Goal: Task Accomplishment & Management: Manage account settings

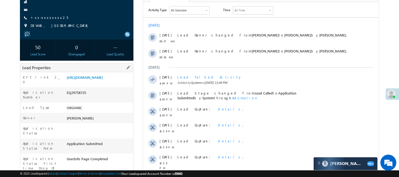
scroll to position [59, 0]
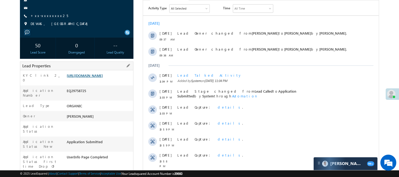
click at [92, 78] on link "https://angelbroking1-pk3em7sa.customui-test.leadsquared.com?leadId=450ddf81-17…" at bounding box center [85, 75] width 36 height 5
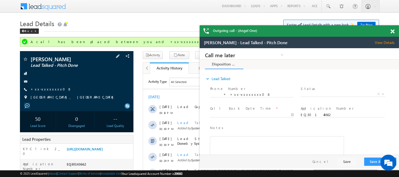
click at [48, 92] on span "+xx-xxxxxxxx08" at bounding box center [51, 89] width 41 height 5
click at [49, 90] on link "+xx-xxxxxxxx08" at bounding box center [51, 89] width 41 height 5
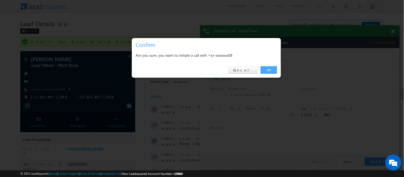
click at [271, 71] on link "OK" at bounding box center [269, 69] width 16 height 7
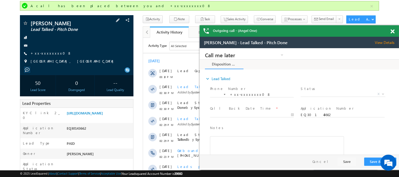
scroll to position [59, 0]
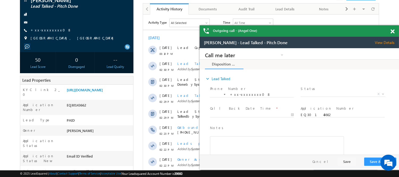
click at [393, 30] on span at bounding box center [393, 31] width 4 height 5
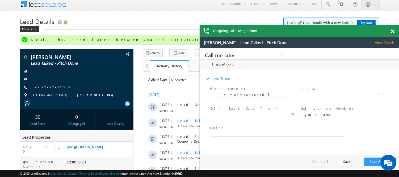
scroll to position [0, 0]
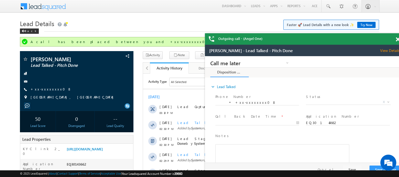
click at [399, 40] on span at bounding box center [398, 39] width 4 height 5
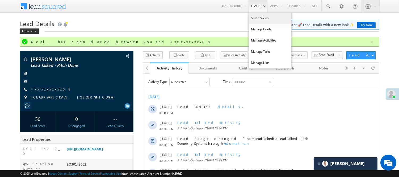
click at [261, 17] on link "Smart Views" at bounding box center [270, 18] width 43 height 11
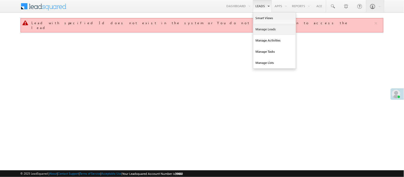
click at [269, 30] on link "Manage Leads" at bounding box center [274, 29] width 43 height 11
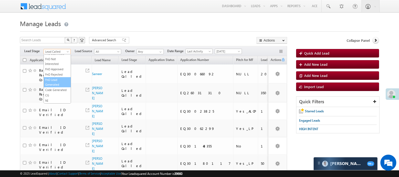
scroll to position [132, 0]
click at [59, 90] on link "Code Generated" at bounding box center [57, 90] width 27 height 5
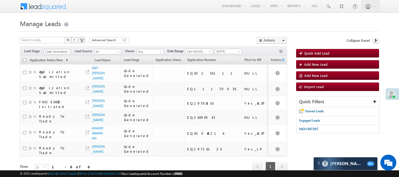
click at [61, 50] on span "Code Generated" at bounding box center [56, 51] width 25 height 5
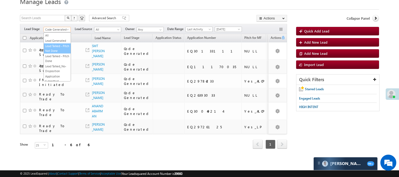
scroll to position [30, 0]
click at [57, 38] on link "Lead Generated" at bounding box center [57, 40] width 27 height 5
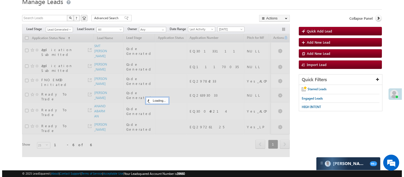
scroll to position [0, 0]
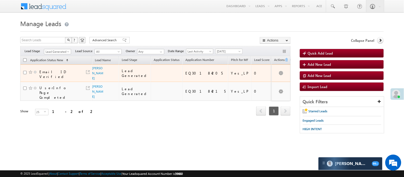
click at [92, 79] on td "Deepak Kumar" at bounding box center [105, 73] width 27 height 18
click at [100, 81] on td "Deepak Kumar" at bounding box center [105, 73] width 27 height 18
click at [97, 79] on link "Deepak Kumar" at bounding box center [97, 73] width 11 height 14
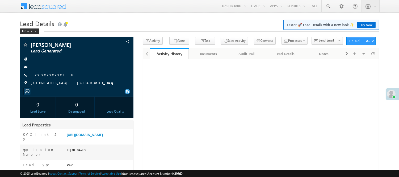
click at [48, 75] on link "+xx-xxxxxxxx10" at bounding box center [54, 74] width 46 height 5
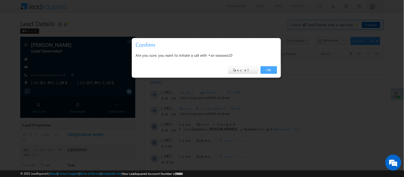
click at [269, 68] on link "OK" at bounding box center [269, 69] width 16 height 7
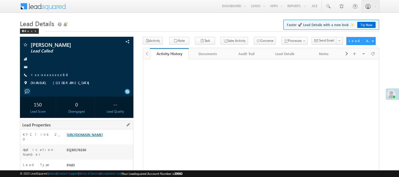
scroll to position [26, 0]
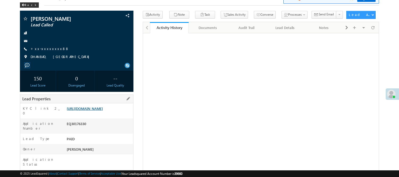
click at [89, 110] on link "https://angelbroking1-pk3em7sa.customui-test.leadsquared.com?leadId=4a9595b3-f8…" at bounding box center [85, 108] width 36 height 5
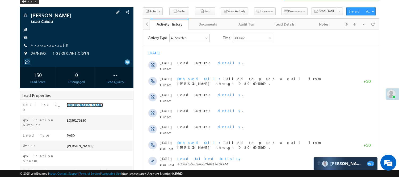
scroll to position [0, 0]
click at [88, 107] on link "https://angelbroking1-pk3em7sa.customui-test.leadsquared.com?leadId=4a9595b3-f8…" at bounding box center [85, 105] width 36 height 5
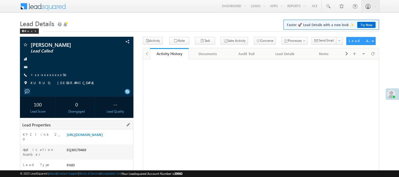
click at [106, 129] on div "Lead Properties" at bounding box center [77, 125] width 114 height 9
click at [103, 134] on link "[URL][DOMAIN_NAME]" at bounding box center [85, 134] width 36 height 5
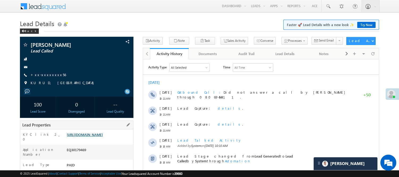
click at [92, 137] on link "https://angelbroking1-pk3em7sa.customui-test.leadsquared.com?leadId=2289cc58-85…" at bounding box center [85, 134] width 36 height 5
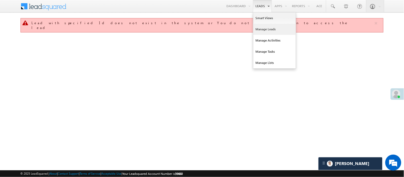
click at [267, 30] on link "Manage Leads" at bounding box center [274, 29] width 43 height 11
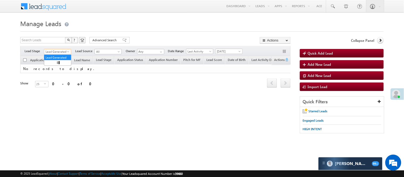
click at [55, 49] on span "Lead Generated" at bounding box center [56, 51] width 25 height 5
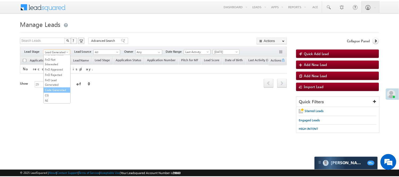
scroll to position [132, 0]
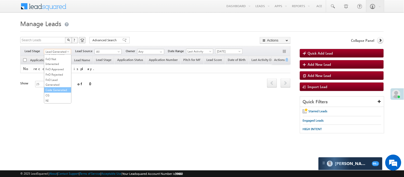
click at [55, 88] on link "Code Generated" at bounding box center [57, 90] width 27 height 5
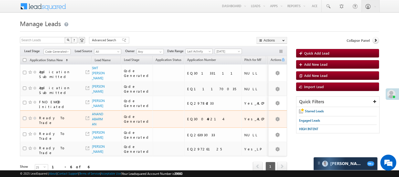
scroll to position [30, 0]
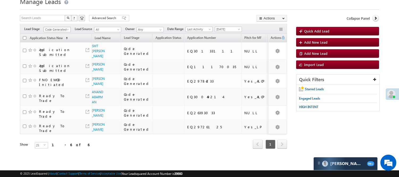
click at [62, 27] on span "Code Generated" at bounding box center [56, 29] width 25 height 5
click at [55, 38] on link "Lead Generated" at bounding box center [57, 40] width 27 height 5
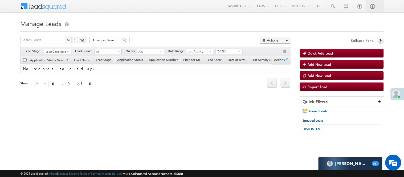
click at [59, 21] on span "Manage Leads" at bounding box center [40, 23] width 41 height 9
click at [55, 54] on span "Lead Generated" at bounding box center [56, 51] width 25 height 5
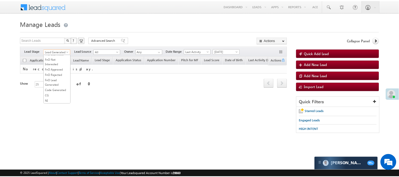
scroll to position [59, 0]
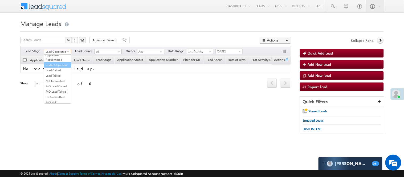
click at [57, 73] on link "Lead Called" at bounding box center [57, 70] width 27 height 5
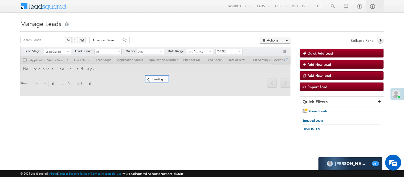
click at [165, 35] on form "Manage Leads Quick Add Lead Search Leads X ? 0 results found Advanced Search Ad…" at bounding box center [201, 78] width 363 height 121
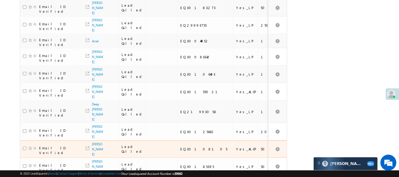
scroll to position [355, 0]
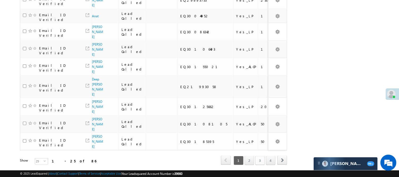
click at [260, 156] on link "3" at bounding box center [261, 160] width 10 height 9
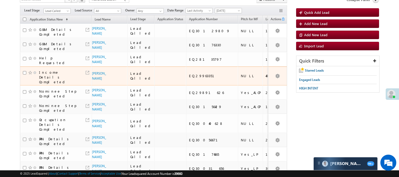
scroll to position [23, 0]
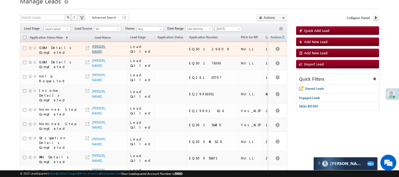
click at [97, 53] on link "Solanki satyajit" at bounding box center [99, 48] width 14 height 9
click at [94, 53] on link "Solanki satyajit" at bounding box center [99, 48] width 14 height 9
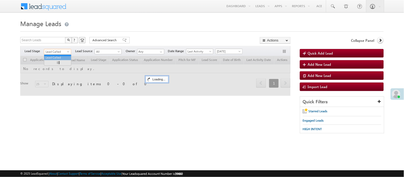
click at [55, 51] on span "Lead Called" at bounding box center [56, 51] width 25 height 5
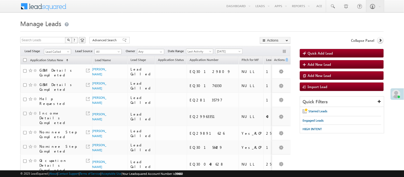
click at [55, 51] on span "Lead Called" at bounding box center [56, 51] width 25 height 5
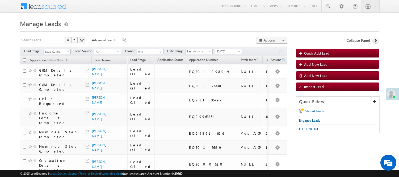
click at [56, 51] on span "Lead Called" at bounding box center [56, 51] width 25 height 5
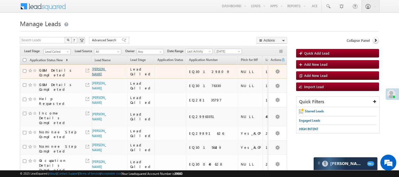
click at [92, 68] on link "Solanki satyajit" at bounding box center [99, 71] width 14 height 9
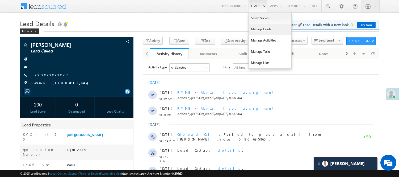
click at [262, 29] on link "Manage Leads" at bounding box center [270, 29] width 43 height 11
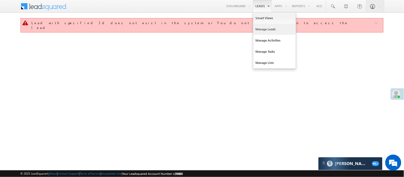
click at [263, 30] on link "Manage Leads" at bounding box center [274, 29] width 43 height 11
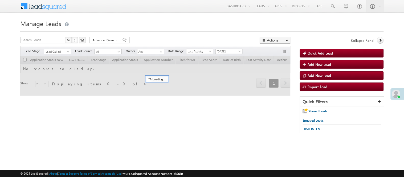
click at [57, 52] on span "Lead Called" at bounding box center [56, 51] width 25 height 5
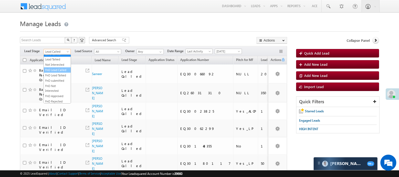
scroll to position [132, 0]
click at [57, 89] on link "Code Generated" at bounding box center [57, 90] width 27 height 5
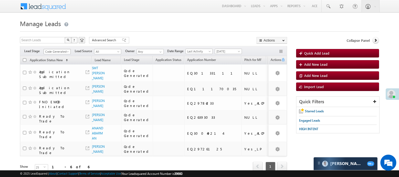
click at [55, 51] on span "Code Generated" at bounding box center [56, 51] width 25 height 5
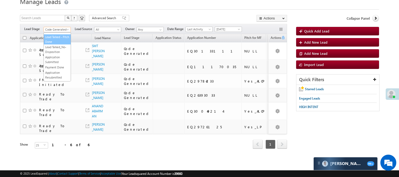
scroll to position [0, 0]
click at [57, 38] on link "Lead Generated" at bounding box center [57, 40] width 27 height 5
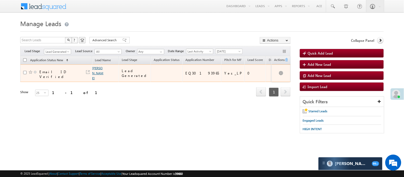
click at [98, 68] on link "Ekbal Hussain" at bounding box center [97, 73] width 11 height 14
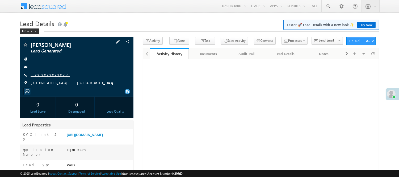
click at [47, 72] on div "[PERSON_NAME] Lead Generated +xx-xxxxxxxx28" at bounding box center [77, 65] width 108 height 46
click at [48, 73] on link "+xx-xxxxxxxx28" at bounding box center [50, 74] width 39 height 5
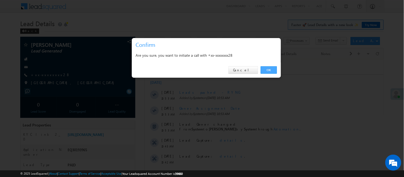
click at [264, 68] on link "OK" at bounding box center [269, 69] width 16 height 7
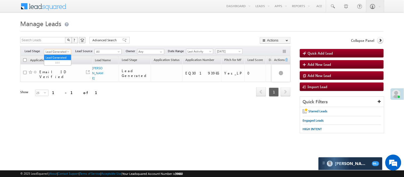
click at [55, 50] on span "Lead Generated" at bounding box center [56, 51] width 25 height 5
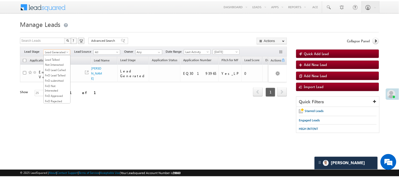
scroll to position [73, 0]
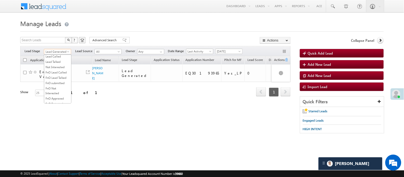
click at [57, 53] on link "Under Objection" at bounding box center [57, 51] width 27 height 5
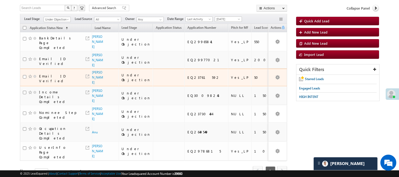
scroll to position [46, 0]
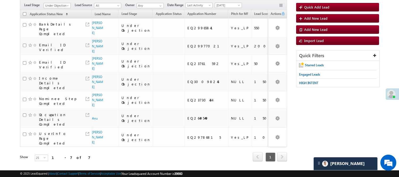
click at [230, 4] on span "Today" at bounding box center [227, 5] width 25 height 5
click at [230, 22] on link "Yesterday" at bounding box center [229, 22] width 27 height 5
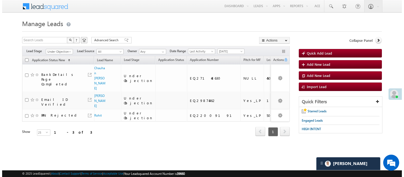
scroll to position [0, 0]
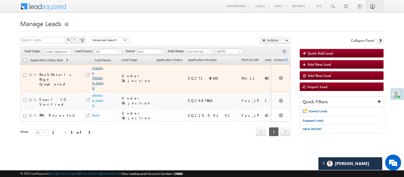
click at [95, 83] on link "Chauhan sureshbhai bhupatbhai" at bounding box center [97, 78] width 11 height 24
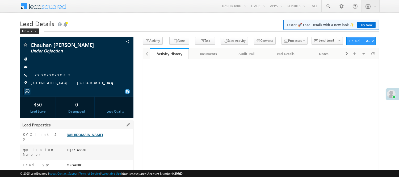
click at [103, 137] on link "[URL][DOMAIN_NAME]" at bounding box center [85, 134] width 36 height 5
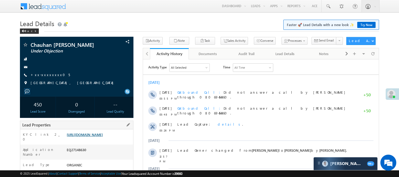
click at [97, 137] on link "[URL][DOMAIN_NAME]" at bounding box center [85, 134] width 36 height 5
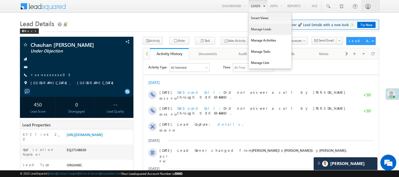
click at [262, 30] on link "Manage Leads" at bounding box center [270, 29] width 43 height 11
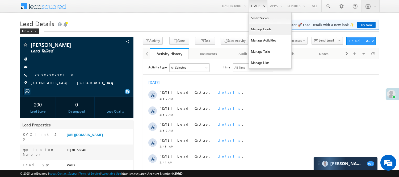
click at [258, 29] on link "Manage Leads" at bounding box center [270, 29] width 43 height 11
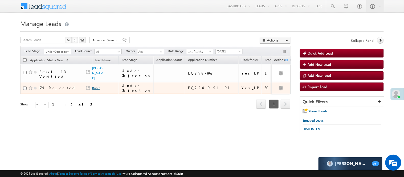
click at [97, 86] on link "Rohit" at bounding box center [95, 88] width 7 height 4
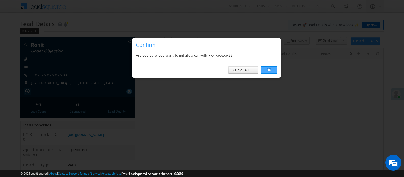
click at [263, 68] on link "OK" at bounding box center [269, 69] width 16 height 7
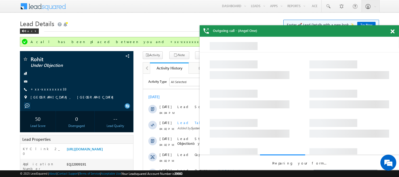
click at [393, 29] on span at bounding box center [393, 31] width 4 height 5
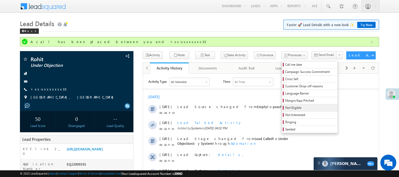
click at [287, 108] on span "Not Eligible" at bounding box center [311, 107] width 51 height 5
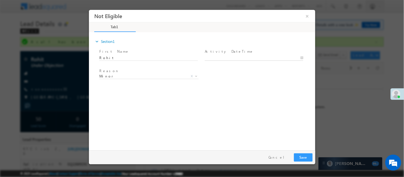
drag, startPoint x: 219, startPoint y: 59, endPoint x: 122, endPoint y: 74, distance: 97.5
click at [219, 59] on body "Not Eligible ×" at bounding box center [202, 79] width 226 height 138
type input "10/08/25 11:03 AM"
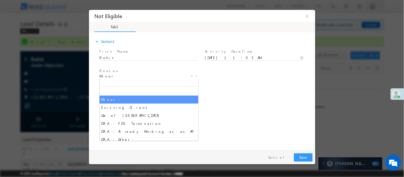
click at [121, 74] on span "Minor" at bounding box center [142, 75] width 86 height 5
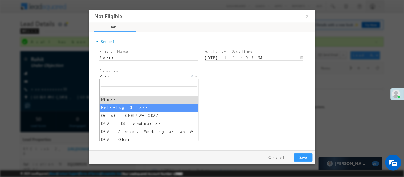
select select "Existing Client"
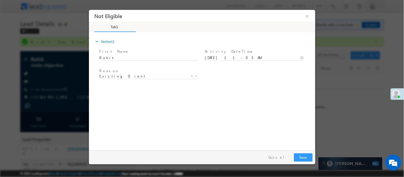
click at [203, 95] on div "expand_more Section1 First Name *" at bounding box center [203, 90] width 224 height 115
click at [309, 155] on button "Save" at bounding box center [303, 157] width 19 height 8
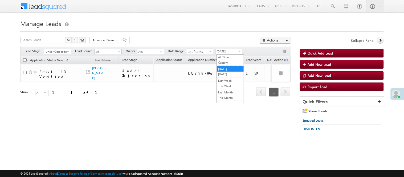
click at [229, 52] on span "Yesterday" at bounding box center [228, 51] width 25 height 5
click at [235, 77] on li "[DATE]" at bounding box center [230, 75] width 27 height 6
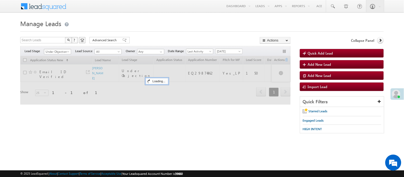
click at [61, 52] on span "Under Objection" at bounding box center [56, 51] width 25 height 5
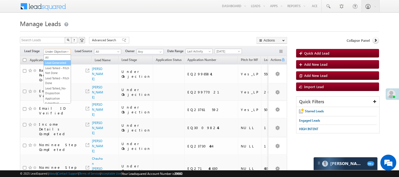
click at [53, 65] on link "Lead Generated" at bounding box center [57, 62] width 27 height 5
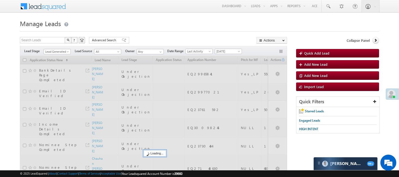
click at [153, 24] on h1 "Manage Leads" at bounding box center [200, 23] width 360 height 10
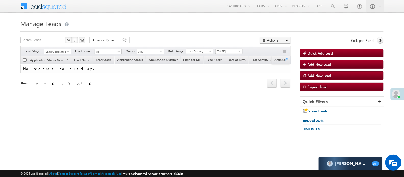
click at [55, 52] on span "Lead Generated" at bounding box center [56, 51] width 25 height 5
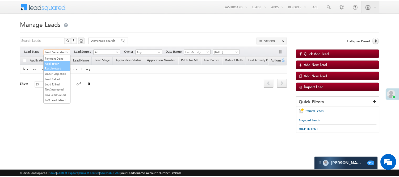
scroll to position [43, 0]
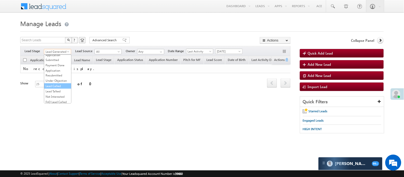
click at [59, 88] on link "Lead Called" at bounding box center [57, 86] width 27 height 5
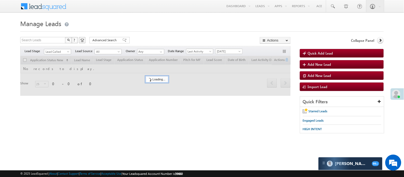
click at [144, 30] on div at bounding box center [201, 29] width 363 height 3
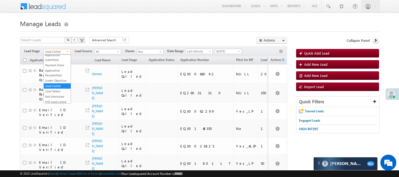
click at [63, 51] on span "Lead Called" at bounding box center [56, 51] width 25 height 5
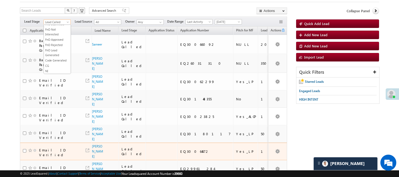
scroll to position [0, 0]
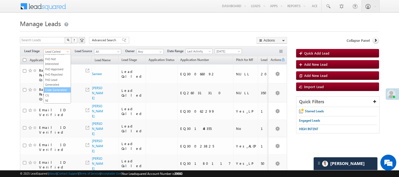
click at [51, 88] on link "Code Generated" at bounding box center [57, 90] width 27 height 5
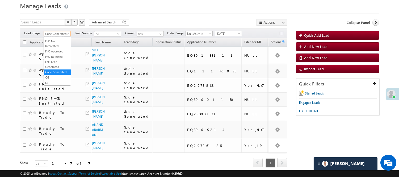
click at [57, 31] on span "Code Generated" at bounding box center [56, 33] width 25 height 5
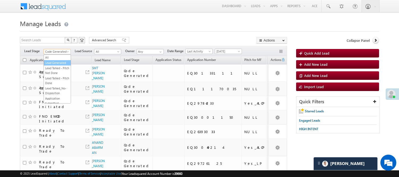
click at [56, 63] on link "Lead Generated" at bounding box center [57, 62] width 27 height 5
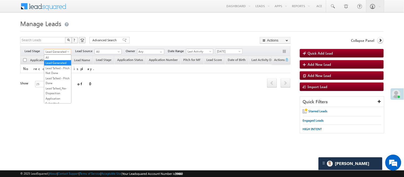
click at [61, 50] on span "Lead Generated" at bounding box center [56, 51] width 25 height 5
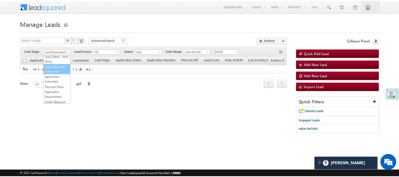
scroll to position [89, 0]
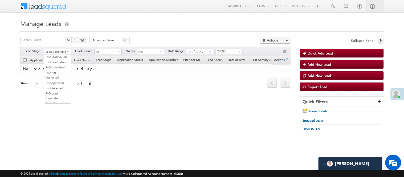
click at [54, 43] on link "Lead Called" at bounding box center [57, 40] width 27 height 5
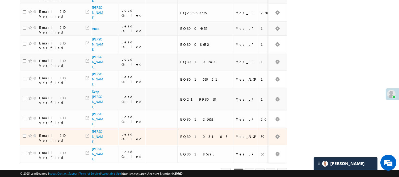
scroll to position [355, 0]
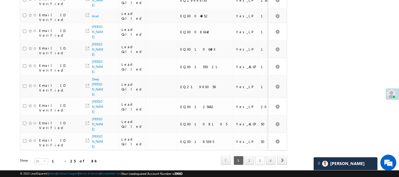
click at [258, 156] on link "3" at bounding box center [261, 160] width 10 height 9
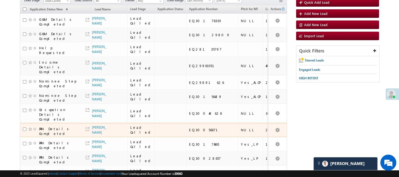
scroll to position [30, 0]
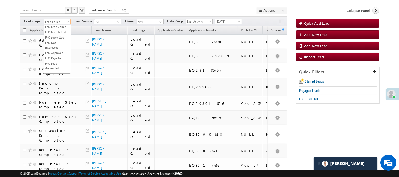
click at [59, 21] on span "Lead Called" at bounding box center [56, 21] width 25 height 5
click at [60, 35] on link "Lead Generated" at bounding box center [57, 33] width 27 height 5
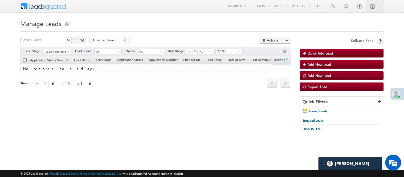
click at [60, 50] on span "Lead Generated" at bounding box center [56, 51] width 25 height 5
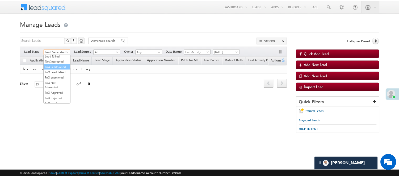
scroll to position [118, 0]
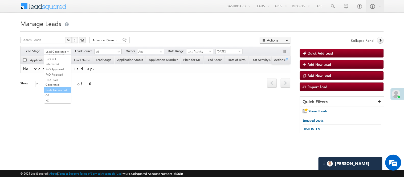
click at [56, 93] on li "Code Generated" at bounding box center [57, 89] width 27 height 5
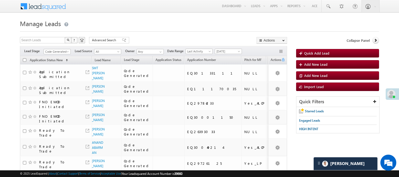
click at [60, 52] on span "Code Generated" at bounding box center [56, 51] width 25 height 5
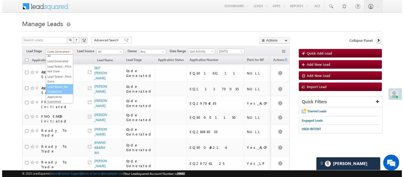
scroll to position [0, 0]
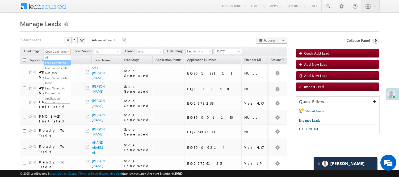
click at [59, 64] on link "Lead Generated" at bounding box center [57, 62] width 27 height 5
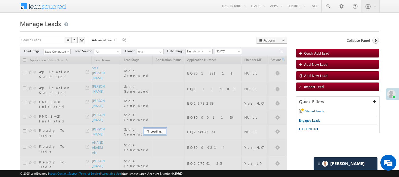
click at [158, 31] on div at bounding box center [200, 29] width 360 height 3
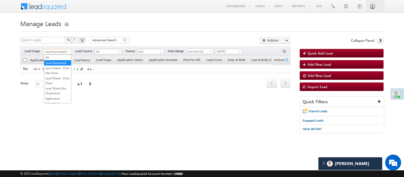
click at [62, 53] on span "Lead Generated" at bounding box center [56, 51] width 25 height 5
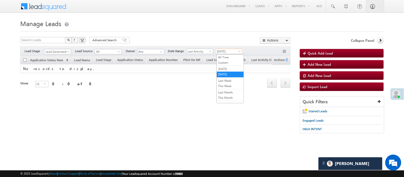
click at [230, 52] on span "[DATE]" at bounding box center [228, 51] width 25 height 5
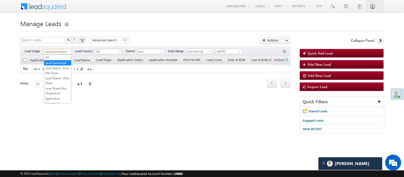
click at [62, 51] on span "Lead Generated" at bounding box center [56, 51] width 25 height 5
click at [62, 89] on link "FnO Lead Called" at bounding box center [57, 86] width 27 height 5
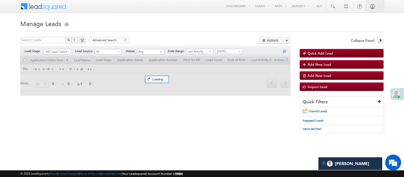
click at [171, 34] on form "Manage Leads Quick Add Lead Search Leads X ? 0 results found Advanced Search Ad…" at bounding box center [201, 78] width 363 height 121
click at [59, 51] on span "FnO Lead Called" at bounding box center [56, 51] width 25 height 5
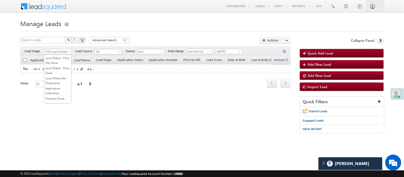
scroll to position [0, 0]
click at [57, 65] on link "Lead Generated" at bounding box center [57, 62] width 27 height 5
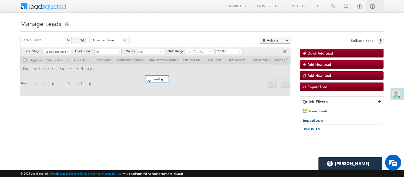
click at [153, 36] on form "Manage Leads Quick Add Lead Search Leads X ? 0 results found Advanced Search Ad…" at bounding box center [201, 78] width 363 height 121
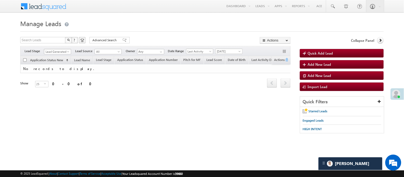
click at [50, 50] on span "Lead Generated" at bounding box center [56, 51] width 25 height 5
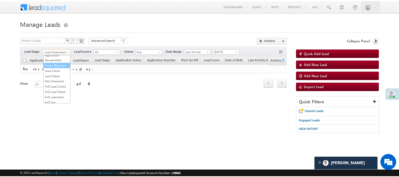
scroll to position [59, 0]
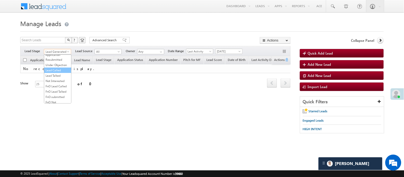
click at [51, 73] on link "Lead Called" at bounding box center [57, 70] width 27 height 5
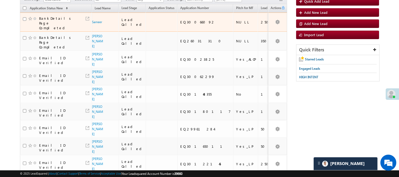
scroll to position [30, 0]
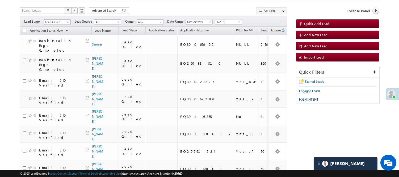
click at [225, 20] on span "[DATE]" at bounding box center [227, 21] width 25 height 5
click at [232, 62] on link "Last Month" at bounding box center [229, 62] width 27 height 5
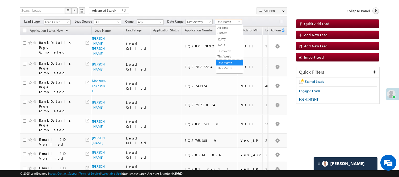
click at [227, 20] on span "Last Month" at bounding box center [227, 21] width 25 height 5
click at [224, 46] on link "[DATE]" at bounding box center [229, 44] width 27 height 5
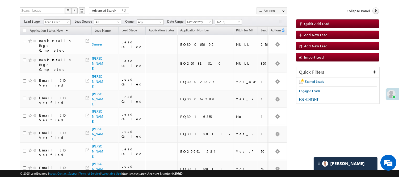
click at [57, 22] on span "Lead Called" at bounding box center [56, 22] width 25 height 5
click at [54, 61] on link "Code Generated" at bounding box center [57, 60] width 27 height 5
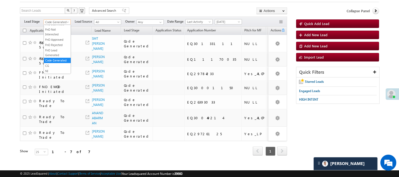
click at [64, 21] on span "Code Generated" at bounding box center [56, 22] width 25 height 5
click at [57, 36] on link "Lead Generated" at bounding box center [57, 33] width 27 height 5
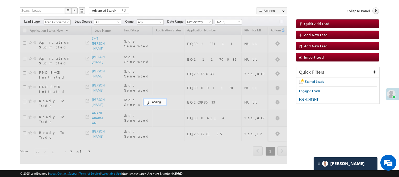
click at [147, 16] on div "Search Leads X ? 7 results found Advanced Search Advanced Search Advanced searc…" at bounding box center [153, 88] width 267 height 163
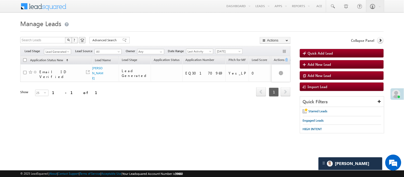
click at [58, 22] on span "Manage Leads" at bounding box center [40, 23] width 41 height 9
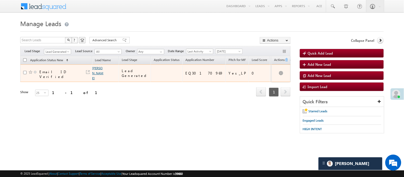
click at [96, 68] on link "[PERSON_NAME]" at bounding box center [97, 73] width 11 height 14
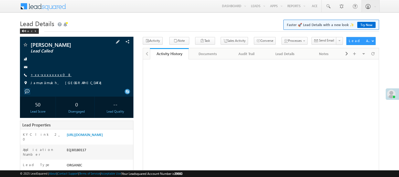
click at [46, 73] on link "+xx-xxxxxxxx08" at bounding box center [51, 74] width 41 height 5
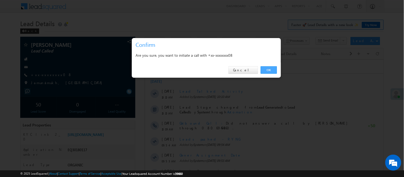
click at [267, 67] on link "OK" at bounding box center [269, 69] width 16 height 7
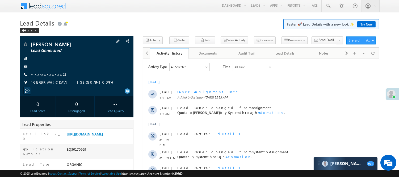
click at [47, 72] on link "+xx-xxxxxxxx52" at bounding box center [50, 74] width 38 height 5
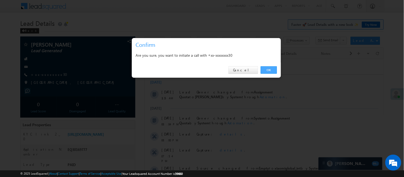
click at [267, 69] on link "OK" at bounding box center [269, 69] width 16 height 7
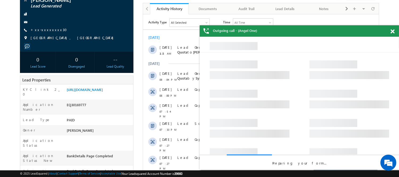
click at [395, 31] on div at bounding box center [395, 30] width 7 height 10
click at [394, 31] on span at bounding box center [393, 31] width 4 height 5
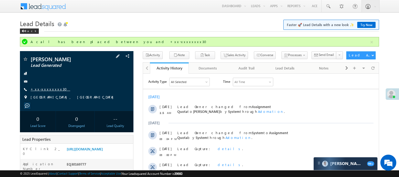
click at [39, 90] on link "+xx-xxxxxxxx30" at bounding box center [51, 89] width 40 height 5
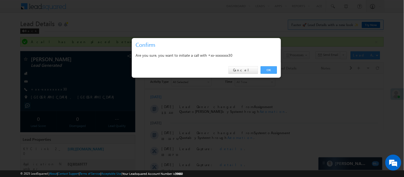
click at [269, 70] on link "OK" at bounding box center [269, 69] width 16 height 7
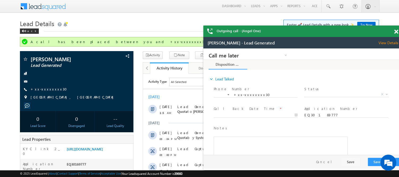
click at [393, 31] on div "Outgoing call - (Angel One)" at bounding box center [304, 31] width 200 height 11
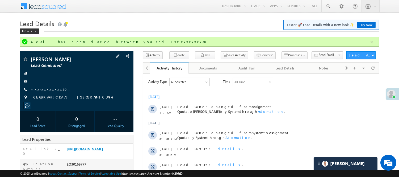
click at [48, 88] on link "+xx-xxxxxxxx30" at bounding box center [51, 89] width 40 height 5
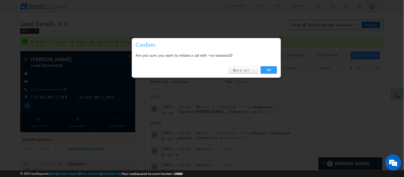
click at [279, 72] on div "OK Cancel" at bounding box center [206, 70] width 149 height 15
click at [272, 69] on link "OK" at bounding box center [269, 69] width 16 height 7
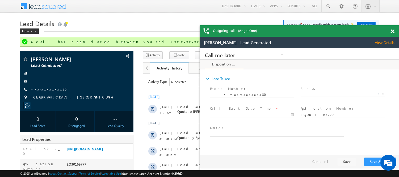
click at [392, 29] on div at bounding box center [395, 30] width 7 height 10
click at [392, 32] on span at bounding box center [393, 31] width 4 height 5
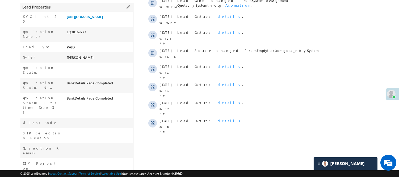
scroll to position [66, 0]
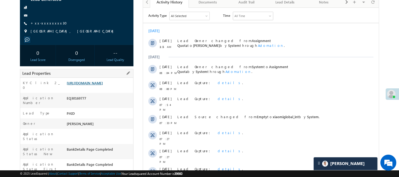
click at [97, 85] on link "https://angelbroking1-pk3em7sa.customui-test.leadsquared.com?leadId=03bc02f8-ca…" at bounding box center [85, 83] width 36 height 5
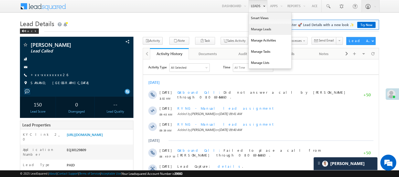
click at [257, 28] on link "Manage Leads" at bounding box center [270, 29] width 43 height 11
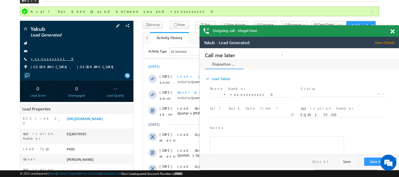
click at [46, 60] on link "+xx-xxxxxxxx19" at bounding box center [53, 58] width 44 height 5
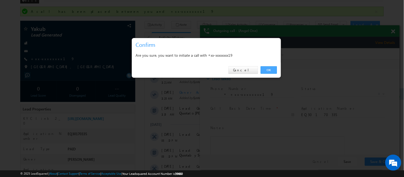
click at [269, 68] on link "OK" at bounding box center [269, 69] width 16 height 7
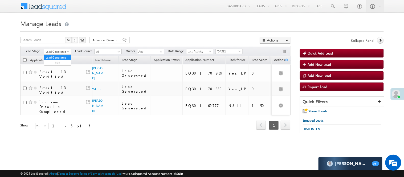
click at [65, 50] on span "Lead Generated" at bounding box center [56, 51] width 25 height 5
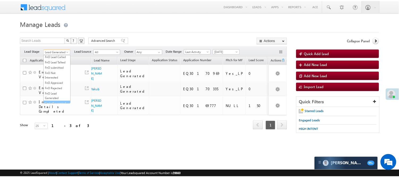
scroll to position [132, 0]
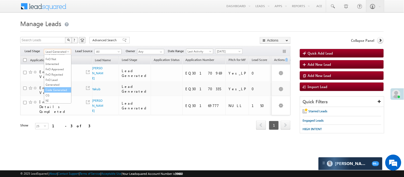
click at [54, 89] on link "Code Generated" at bounding box center [57, 90] width 27 height 5
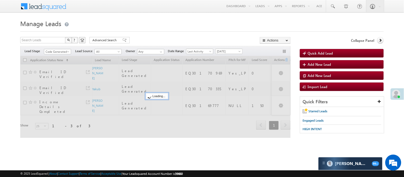
click at [159, 35] on form "Manage Leads Quick Add Lead Search Leads X ? 3 results found Advanced Search Ad…" at bounding box center [201, 81] width 363 height 127
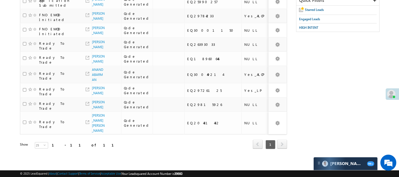
scroll to position [0, 0]
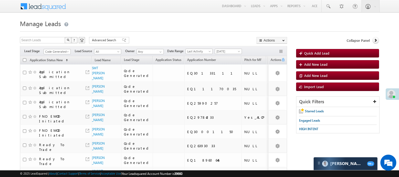
click at [59, 49] on span "Code Generated" at bounding box center [57, 51] width 27 height 5
click at [56, 52] on span "Code Generated" at bounding box center [56, 51] width 25 height 5
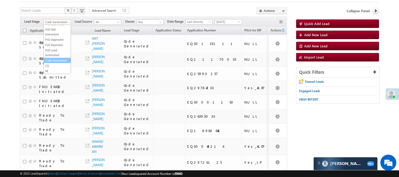
scroll to position [43, 0]
click at [56, 33] on link "Application Submitted" at bounding box center [57, 28] width 27 height 10
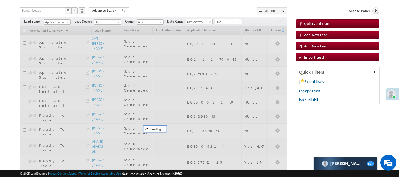
click at [145, 6] on form "Manage Leads Quick Add Lead Search Leads X ? 11 results found Advanced Search A…" at bounding box center [200, 111] width 360 height 247
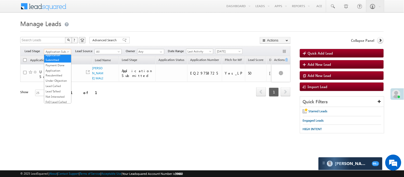
click at [63, 52] on span "Application Submitted" at bounding box center [56, 51] width 25 height 5
click at [60, 83] on link "Under Objection" at bounding box center [57, 80] width 27 height 5
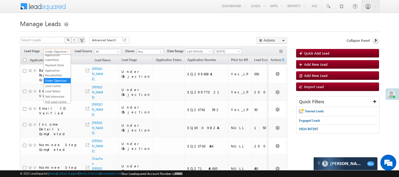
click at [60, 51] on span "Under Objection" at bounding box center [56, 51] width 25 height 5
click at [133, 31] on div at bounding box center [200, 29] width 360 height 3
click at [59, 51] on span "Under Objection" at bounding box center [56, 51] width 25 height 5
click at [54, 73] on link "Lead Called" at bounding box center [57, 70] width 27 height 5
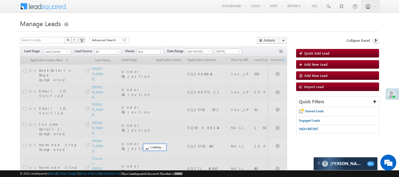
click at [180, 27] on h1 "Manage Leads" at bounding box center [200, 23] width 360 height 10
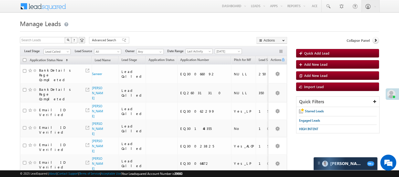
click at [220, 49] on span "[DATE]" at bounding box center [227, 51] width 25 height 5
click at [225, 54] on span "[DATE]" at bounding box center [227, 51] width 25 height 5
click at [224, 51] on span "[DATE]" at bounding box center [227, 51] width 25 height 5
click at [225, 58] on link "All Time" at bounding box center [229, 57] width 27 height 5
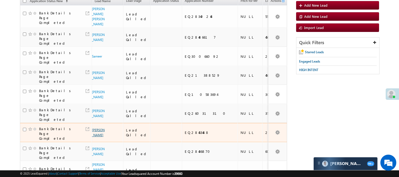
click at [100, 128] on link "[PERSON_NAME]" at bounding box center [98, 132] width 13 height 9
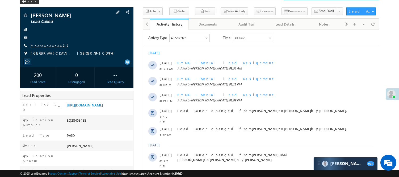
click at [47, 45] on link "+xx-xxxxxxxx25" at bounding box center [50, 45] width 38 height 5
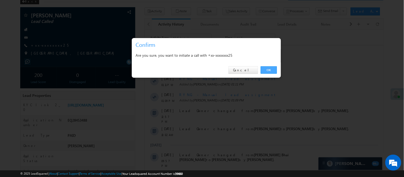
click at [269, 72] on link "OK" at bounding box center [269, 69] width 16 height 7
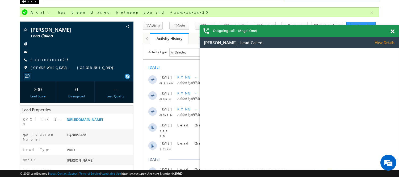
click at [28, 2] on div "Back" at bounding box center [29, 1] width 19 height 5
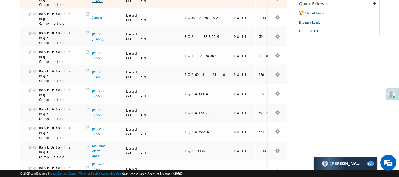
scroll to position [89, 0]
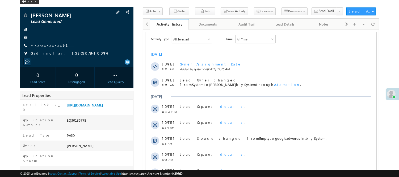
click at [44, 44] on link "+xx-xxxxxxxx91" at bounding box center [53, 45] width 44 height 5
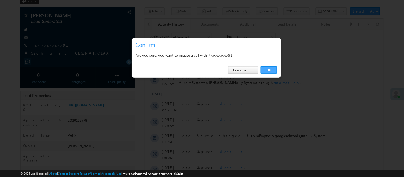
click at [269, 69] on link "OK" at bounding box center [269, 69] width 16 height 7
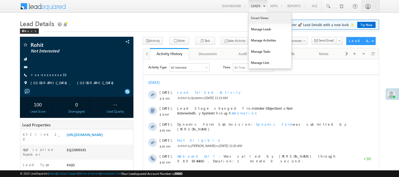
click at [258, 20] on link "Smart Views" at bounding box center [270, 18] width 43 height 11
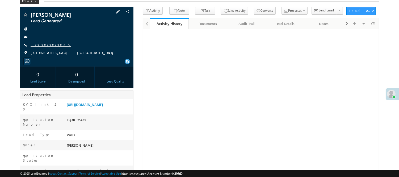
click at [44, 42] on link "+xx-xxxxxxxx09" at bounding box center [51, 44] width 41 height 5
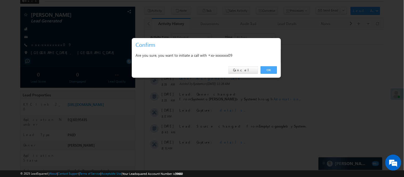
click at [263, 70] on link "OK" at bounding box center [269, 69] width 16 height 7
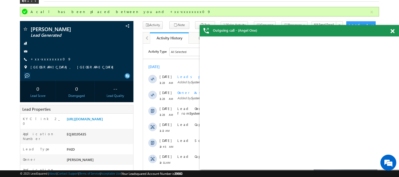
click at [391, 30] on div "Outgoing call - (Angel One)" at bounding box center [300, 30] width 200 height 11
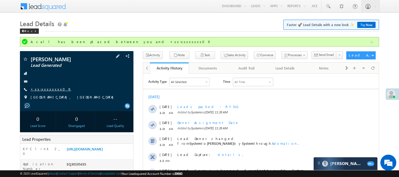
click at [50, 90] on link "+xx-xxxxxxxx09" at bounding box center [51, 89] width 41 height 5
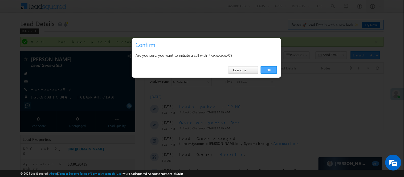
click at [268, 68] on link "OK" at bounding box center [269, 69] width 16 height 7
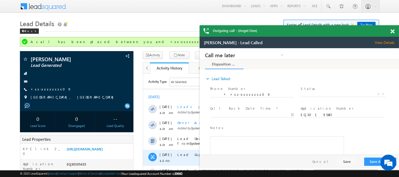
scroll to position [59, 0]
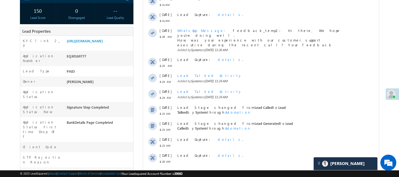
scroll to position [64, 0]
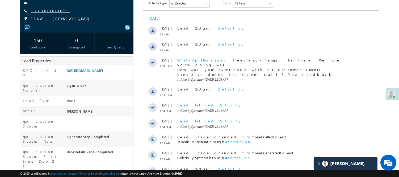
click at [49, 12] on link "+xx-xxxxxxxx30" at bounding box center [51, 10] width 40 height 5
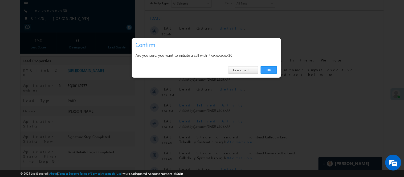
click at [273, 73] on link "OK" at bounding box center [269, 69] width 16 height 7
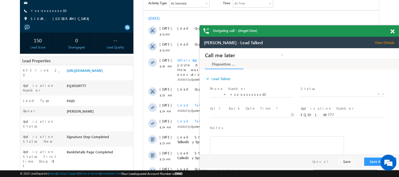
scroll to position [0, 0]
click at [38, 12] on link "+xx-xxxxxxxx30" at bounding box center [51, 10] width 40 height 5
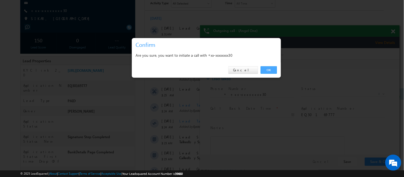
click at [271, 72] on link "OK" at bounding box center [269, 69] width 16 height 7
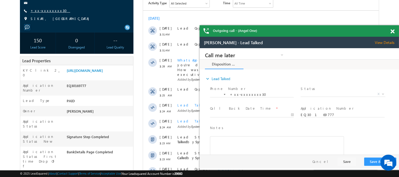
click at [39, 9] on link "+xx-xxxxxxxx30" at bounding box center [51, 10] width 40 height 5
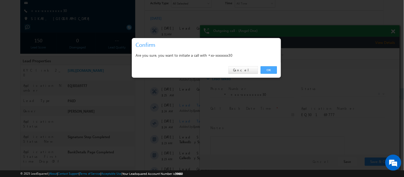
drag, startPoint x: 69, startPoint y: 19, endPoint x: 269, endPoint y: 67, distance: 205.6
click at [269, 67] on link "OK" at bounding box center [269, 69] width 16 height 7
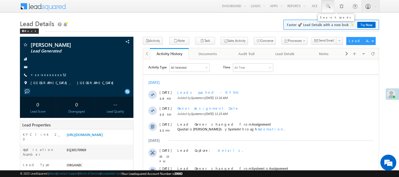
click at [331, 6] on link at bounding box center [328, 6] width 13 height 12
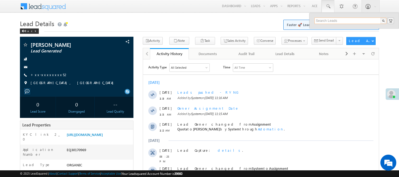
click at [332, 22] on input "text" at bounding box center [351, 21] width 72 height 6
paste input "9772261386"
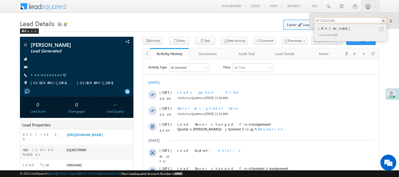
type input "9772261386"
click at [333, 30] on div "[PERSON_NAME]" at bounding box center [353, 29] width 71 height 6
click at [331, 36] on div "+xx-xxxxxxxx86" at bounding box center [353, 34] width 71 height 6
click at [331, 31] on div "+xx-xxxxxxxx86" at bounding box center [353, 34] width 71 height 6
click at [329, 30] on div "[PERSON_NAME]" at bounding box center [353, 29] width 71 height 6
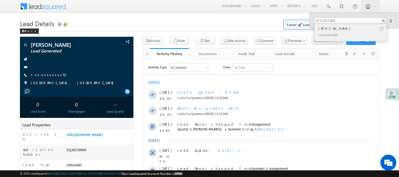
click at [329, 30] on div "[PERSON_NAME]" at bounding box center [353, 29] width 71 height 6
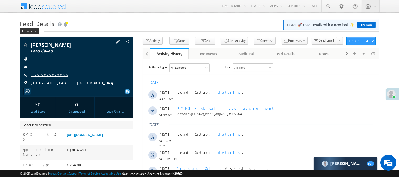
click at [39, 75] on link "+xx-xxxxxxxx86" at bounding box center [49, 74] width 37 height 5
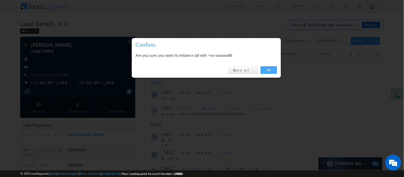
click at [262, 72] on link "OK" at bounding box center [269, 69] width 16 height 7
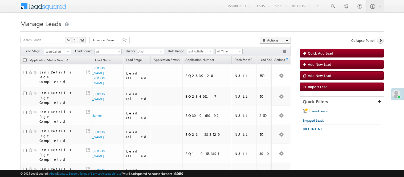
click at [58, 50] on span "Lead Called" at bounding box center [56, 51] width 25 height 5
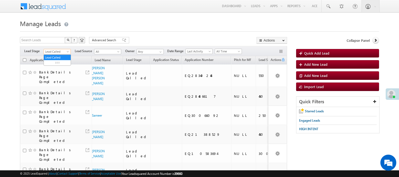
click at [224, 51] on span "All Time" at bounding box center [227, 51] width 25 height 5
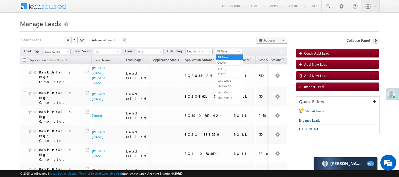
click at [229, 53] on span "All Time" at bounding box center [227, 51] width 25 height 5
click at [229, 77] on li "[DATE]" at bounding box center [229, 75] width 27 height 6
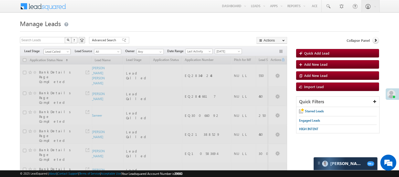
click at [57, 49] on link "Lead Called" at bounding box center [57, 51] width 27 height 5
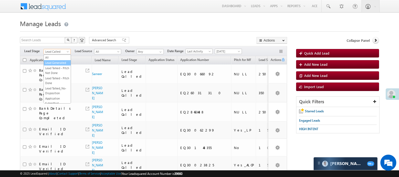
click at [57, 63] on link "Lead Generated" at bounding box center [57, 62] width 27 height 5
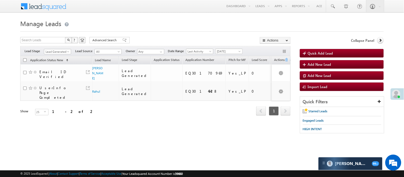
click at [87, 27] on h1 "Manage Leads" at bounding box center [201, 23] width 363 height 10
click at [55, 54] on span "Lead Generated" at bounding box center [56, 51] width 25 height 5
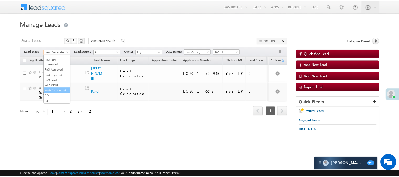
scroll to position [132, 0]
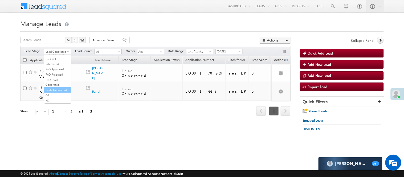
click at [57, 88] on link "Code Generated" at bounding box center [57, 90] width 27 height 5
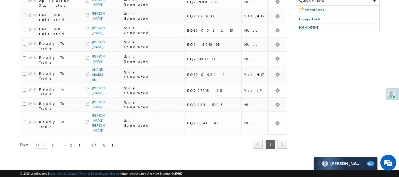
scroll to position [0, 0]
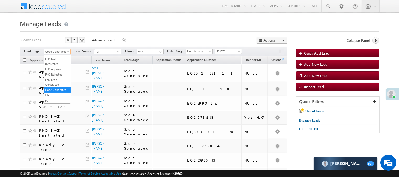
click at [59, 51] on span "Code Generated" at bounding box center [56, 51] width 25 height 5
click at [58, 62] on link "Lead Generated" at bounding box center [57, 62] width 27 height 5
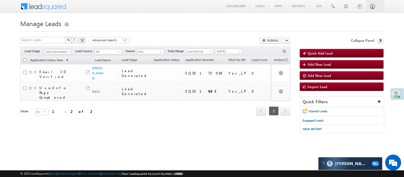
click at [54, 52] on span "Lead Generated" at bounding box center [56, 51] width 25 height 5
click at [118, 27] on h1 "Manage Leads" at bounding box center [201, 23] width 363 height 10
click at [53, 51] on span "Lead Generated" at bounding box center [56, 51] width 25 height 5
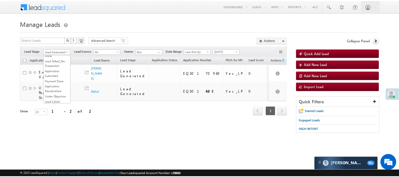
scroll to position [89, 0]
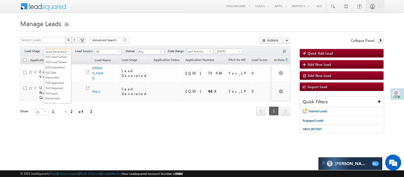
click at [57, 48] on link "Lead Talked" at bounding box center [57, 46] width 27 height 5
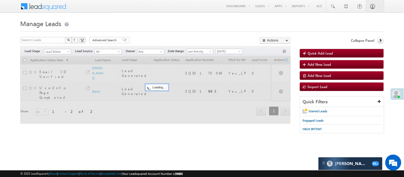
click at [144, 31] on div at bounding box center [201, 29] width 363 height 3
click at [56, 51] on span "Lead Talked" at bounding box center [56, 51] width 25 height 5
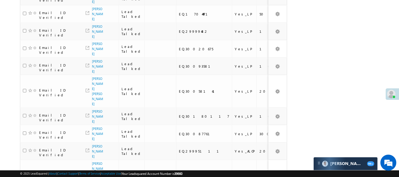
scroll to position [0, 0]
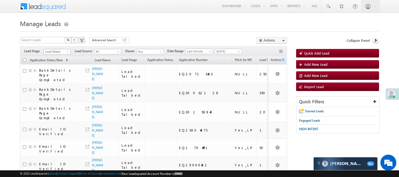
click at [59, 48] on div "Filters Lead Stage All Lead Generated Lead Talked - Pitch Not Done Lead Talked …" at bounding box center [153, 51] width 267 height 10
click at [53, 51] on span "Lead Talked" at bounding box center [56, 51] width 25 height 5
click at [59, 65] on link "Lead Generated" at bounding box center [57, 62] width 27 height 5
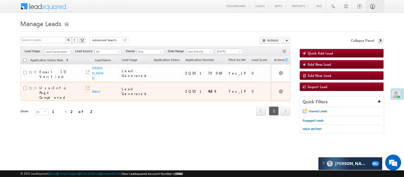
click at [92, 83] on td "UserInfo Page Completed" at bounding box center [56, 91] width 72 height 19
click at [97, 89] on link "Rahul" at bounding box center [96, 91] width 8 height 4
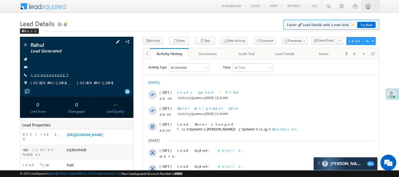
click at [47, 73] on link "+xx-xxxxxxxx27" at bounding box center [50, 74] width 38 height 5
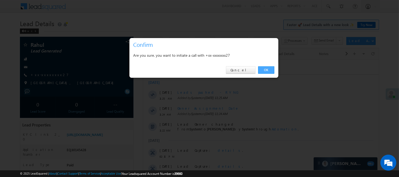
drag, startPoint x: 264, startPoint y: 72, endPoint x: 121, endPoint y: 12, distance: 155.2
click at [264, 72] on link "OK" at bounding box center [266, 69] width 16 height 7
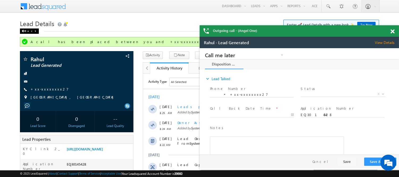
click at [30, 31] on div "Back" at bounding box center [29, 30] width 19 height 5
click at [28, 31] on div "Back" at bounding box center [29, 30] width 19 height 5
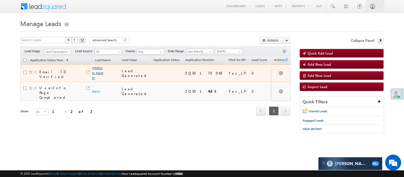
click at [95, 73] on link "[PERSON_NAME]" at bounding box center [97, 73] width 11 height 14
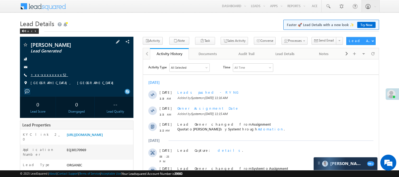
click at [48, 76] on link "+xx-xxxxxxxx52" at bounding box center [50, 74] width 38 height 5
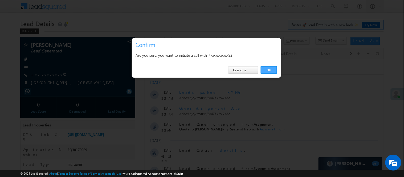
drag, startPoint x: 264, startPoint y: 69, endPoint x: 118, endPoint y: 11, distance: 156.9
click at [264, 69] on link "OK" at bounding box center [269, 69] width 16 height 7
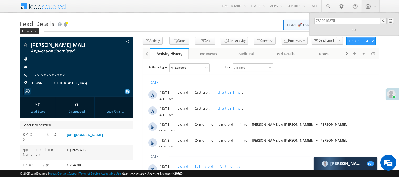
type input "7850919275"
click at [332, 28] on div "7850919275" at bounding box center [355, 25] width 80 height 14
click at [332, 28] on div "[PERSON_NAME]" at bounding box center [353, 29] width 71 height 6
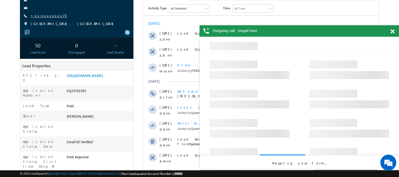
click at [44, 15] on link "+xx-xxxxxxxx75" at bounding box center [49, 15] width 36 height 5
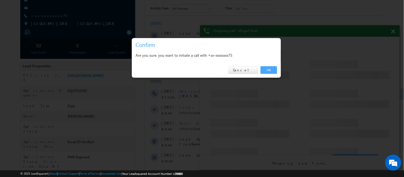
click at [271, 72] on link "OK" at bounding box center [269, 69] width 16 height 7
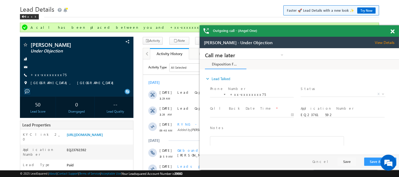
click at [392, 31] on span at bounding box center [393, 31] width 4 height 5
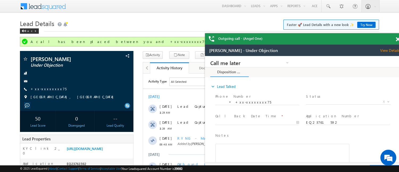
click at [398, 41] on span at bounding box center [398, 39] width 4 height 5
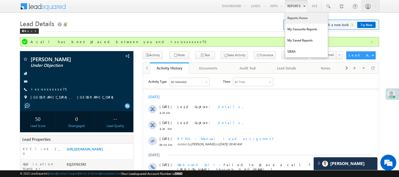
click at [291, 19] on link "Reports Home" at bounding box center [307, 18] width 43 height 11
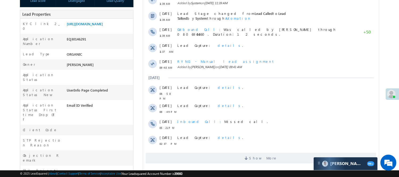
scroll to position [7, 0]
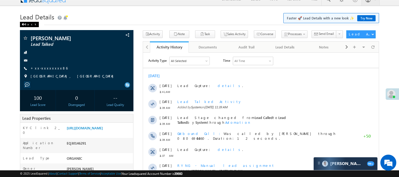
click at [30, 25] on div "Back" at bounding box center [29, 24] width 19 height 5
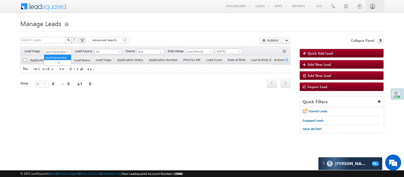
click at [61, 52] on span "Lead Generated" at bounding box center [56, 51] width 25 height 5
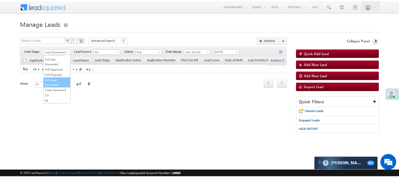
scroll to position [132, 0]
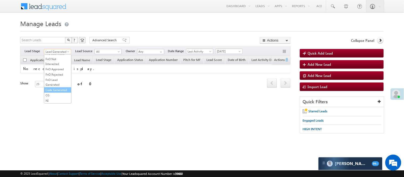
click at [52, 88] on link "Code Generated" at bounding box center [57, 90] width 27 height 5
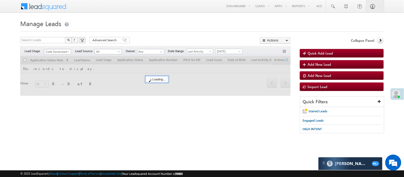
click at [52, 49] on span "Code Generated" at bounding box center [56, 51] width 25 height 5
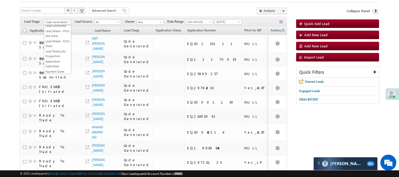
scroll to position [0, 0]
click at [54, 36] on link "Lead Generated" at bounding box center [57, 33] width 27 height 5
click at [56, 24] on span "Code Generated" at bounding box center [56, 22] width 25 height 5
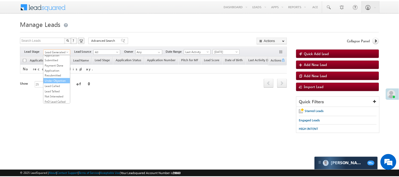
scroll to position [59, 0]
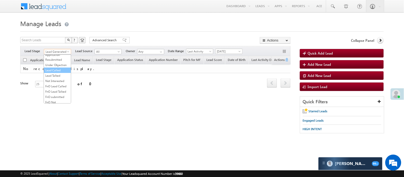
click at [57, 73] on link "Lead Called" at bounding box center [57, 70] width 27 height 5
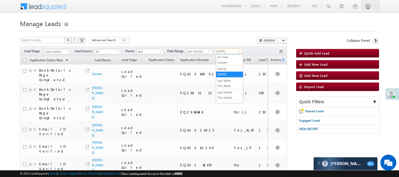
click at [225, 49] on span "[DATE]" at bounding box center [227, 51] width 25 height 5
click at [225, 56] on link "All Time" at bounding box center [229, 57] width 27 height 5
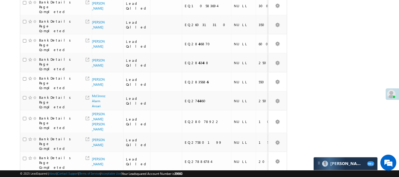
scroll to position [0, 0]
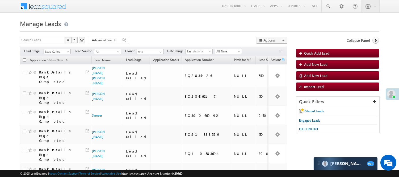
click at [225, 51] on span "All Time" at bounding box center [227, 51] width 25 height 5
click at [225, 73] on link "Today" at bounding box center [229, 74] width 27 height 5
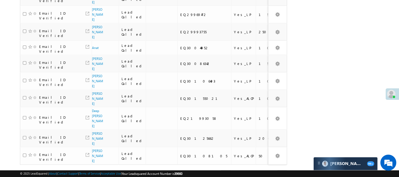
scroll to position [345, 0]
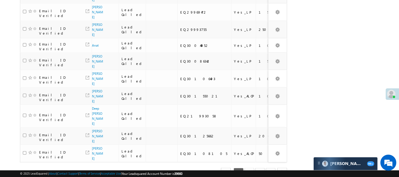
click at [251, 168] on link "2" at bounding box center [250, 172] width 10 height 9
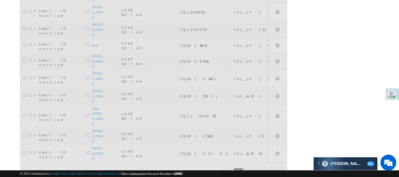
scroll to position [292, 0]
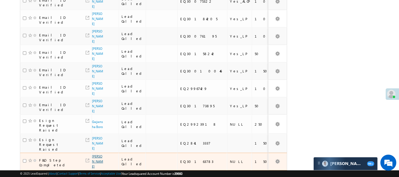
click at [99, 154] on link "Deepak kay" at bounding box center [97, 161] width 11 height 14
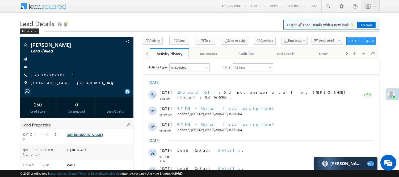
click at [108, 139] on div "[URL][DOMAIN_NAME]" at bounding box center [99, 135] width 68 height 7
click at [103, 137] on link "[URL][DOMAIN_NAME]" at bounding box center [85, 134] width 36 height 5
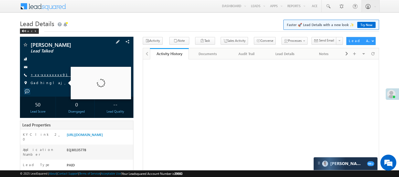
click at [43, 72] on link "+xx-xxxxxxxx91" at bounding box center [53, 74] width 44 height 5
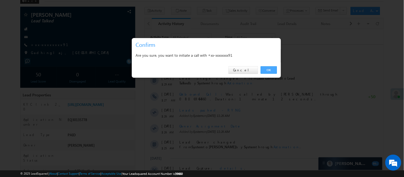
click at [270, 69] on link "OK" at bounding box center [269, 69] width 16 height 7
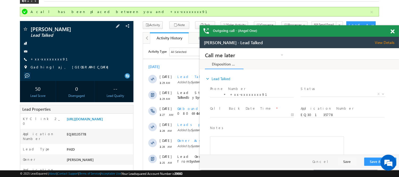
scroll to position [30, 0]
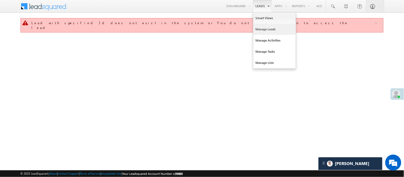
click at [265, 30] on link "Manage Leads" at bounding box center [274, 29] width 43 height 11
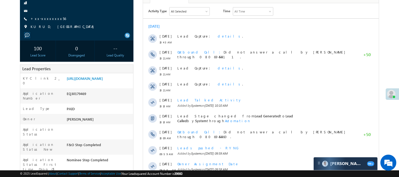
scroll to position [59, 0]
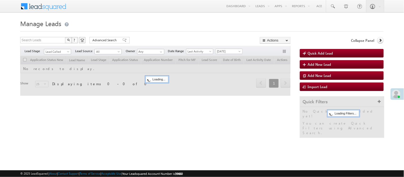
click at [59, 53] on span "Lead Called" at bounding box center [56, 51] width 25 height 5
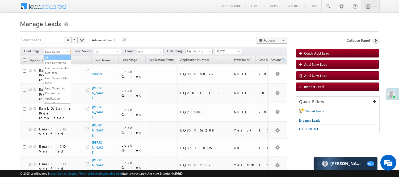
click at [54, 65] on link "Lead Generated" at bounding box center [57, 62] width 27 height 5
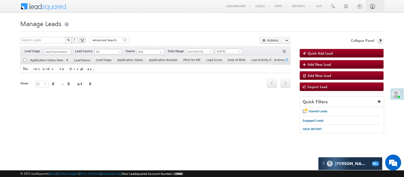
click at [57, 50] on span "Lead Generated" at bounding box center [56, 51] width 25 height 5
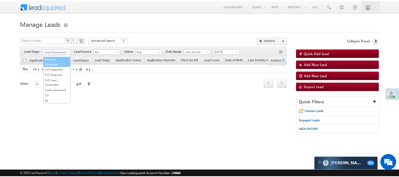
scroll to position [132, 0]
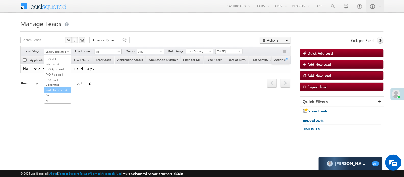
click at [55, 88] on link "Code Generated" at bounding box center [57, 90] width 27 height 5
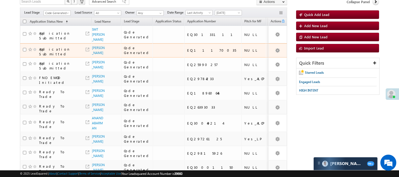
scroll to position [0, 0]
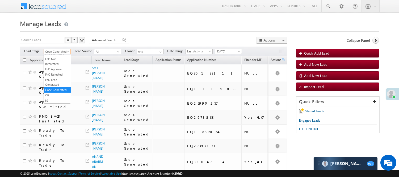
click at [57, 50] on span "Code Generated" at bounding box center [56, 51] width 25 height 5
click at [55, 65] on link "Lead Generated" at bounding box center [57, 62] width 27 height 5
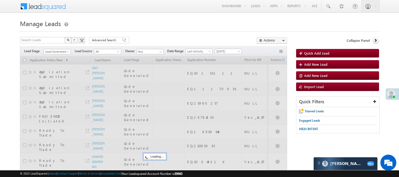
click at [127, 42] on div "Search Leads X ? 11 results found Advanced Search Advanced Search Advanced sear…" at bounding box center [153, 41] width 267 height 8
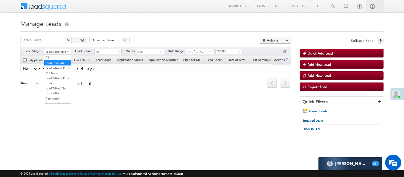
click at [56, 51] on span "Lead Generated" at bounding box center [56, 51] width 25 height 5
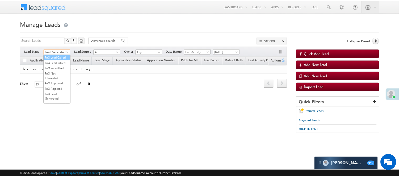
scroll to position [89, 0]
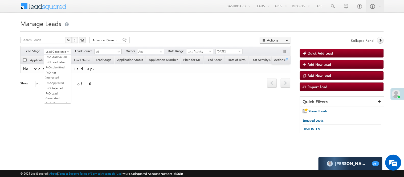
click at [54, 48] on link "Lead Talked" at bounding box center [57, 46] width 27 height 5
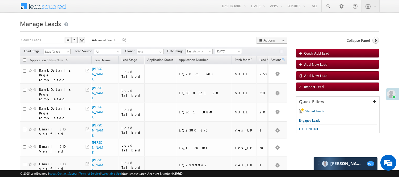
click at [226, 55] on div "Filters Lead Stage All Lead Generated Lead Talked - Pitch Not Done Lead Talked …" at bounding box center [153, 51] width 267 height 10
click at [227, 51] on span "[DATE]" at bounding box center [227, 51] width 25 height 5
click at [224, 68] on link "[DATE]" at bounding box center [229, 69] width 27 height 5
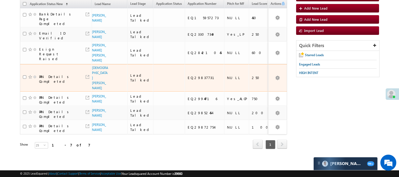
scroll to position [68, 0]
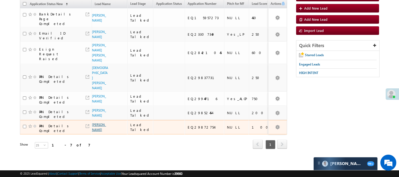
click at [97, 123] on link "Mukesh Kumar" at bounding box center [99, 127] width 14 height 9
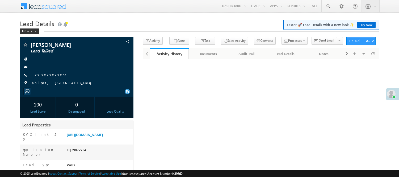
click at [40, 76] on link "+xx-xxxxxxxx57" at bounding box center [49, 74] width 36 height 5
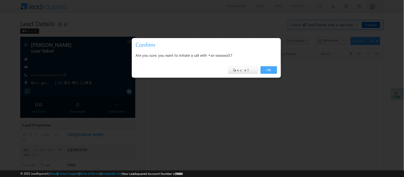
click at [264, 73] on link "OK" at bounding box center [269, 69] width 16 height 7
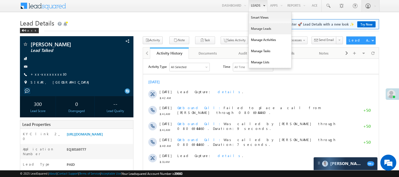
click at [257, 26] on link "Manage Leads" at bounding box center [270, 28] width 43 height 11
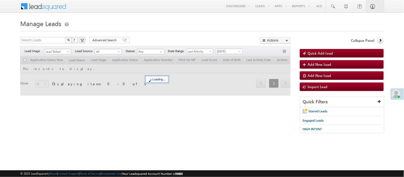
click at [63, 51] on span "Lead Talked" at bounding box center [56, 51] width 25 height 5
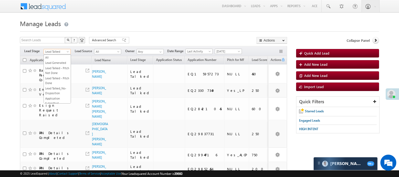
scroll to position [71, 0]
drag, startPoint x: 222, startPoint y: 51, endPoint x: 225, endPoint y: 52, distance: 3.7
click at [222, 51] on span "[DATE]" at bounding box center [227, 51] width 25 height 5
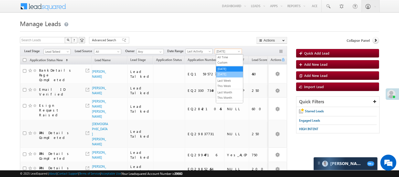
click at [233, 73] on link "[DATE]" at bounding box center [229, 74] width 27 height 5
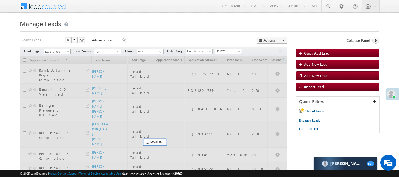
click at [59, 53] on span "Lead Talked" at bounding box center [56, 51] width 25 height 5
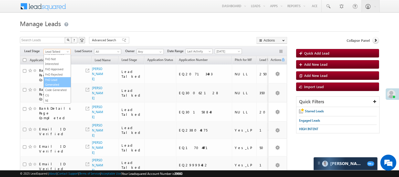
scroll to position [132, 0]
click at [59, 88] on link "Code Generated" at bounding box center [57, 90] width 27 height 5
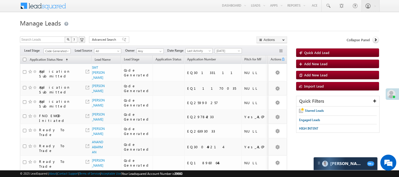
scroll to position [0, 0]
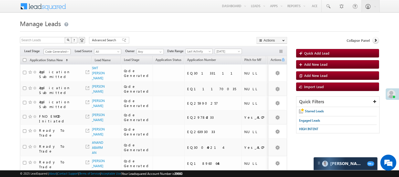
click at [54, 52] on span "Code Generated" at bounding box center [56, 51] width 25 height 5
click at [55, 75] on link "Lead Talked - Pitch Not Done" at bounding box center [57, 71] width 27 height 10
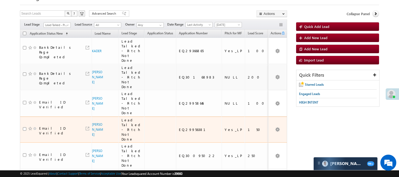
scroll to position [89, 0]
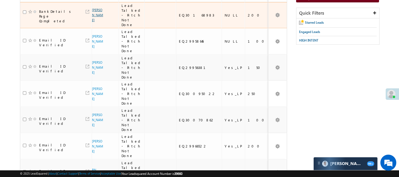
click at [92, 13] on link "Aastha Saini" at bounding box center [97, 15] width 11 height 14
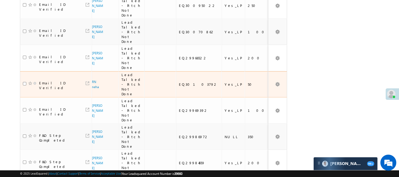
scroll to position [177, 0]
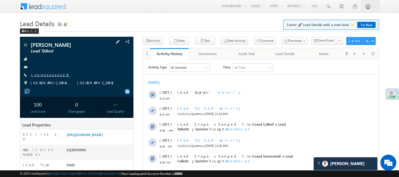
click at [34, 76] on link "+xx-xxxxxxxx28" at bounding box center [50, 74] width 39 height 5
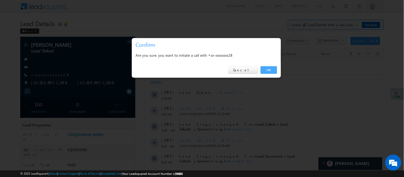
click at [272, 71] on link "OK" at bounding box center [269, 69] width 16 height 7
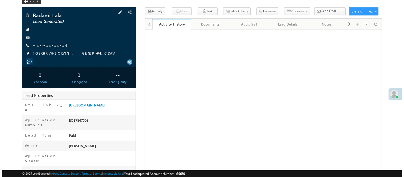
scroll to position [30, 0]
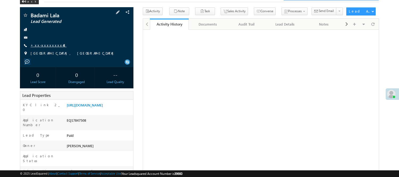
click at [41, 44] on link "+xx-xxxxxxxx48" at bounding box center [49, 45] width 36 height 5
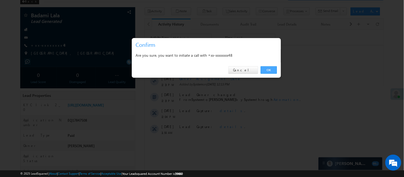
click at [264, 69] on link "OK" at bounding box center [269, 69] width 16 height 7
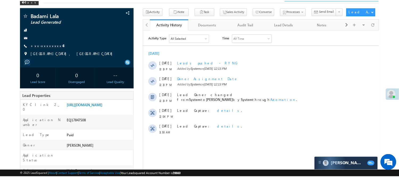
scroll to position [0, 0]
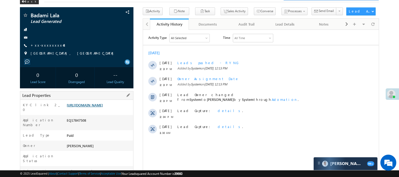
click at [103, 107] on link "[URL][DOMAIN_NAME]" at bounding box center [85, 105] width 36 height 5
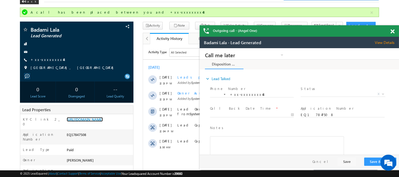
click at [393, 31] on span at bounding box center [393, 31] width 4 height 5
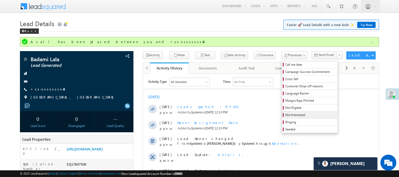
click at [286, 116] on span "Not Interested" at bounding box center [311, 115] width 51 height 5
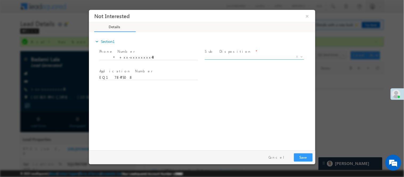
click at [246, 59] on span "X" at bounding box center [253, 57] width 99 height 5
click at [250, 61] on span "Brokerage Job Student Low margin Zero balance a/c Wrong Number Wrongly Register…" at bounding box center [255, 57] width 103 height 6
click at [247, 59] on span "X" at bounding box center [253, 57] width 99 height 5
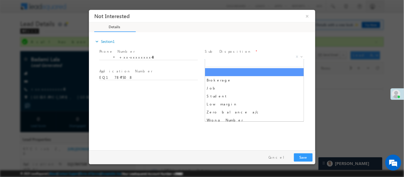
click at [243, 55] on span "X" at bounding box center [253, 56] width 99 height 5
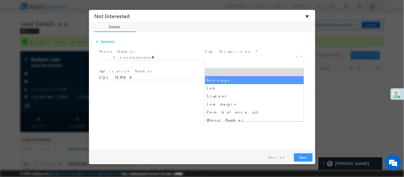
click at [307, 14] on button "×" at bounding box center [306, 16] width 9 height 10
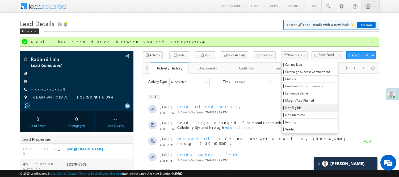
click at [286, 108] on span "Not Eligible" at bounding box center [311, 107] width 51 height 5
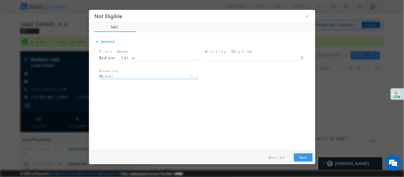
click at [139, 75] on span "Minor" at bounding box center [142, 75] width 86 height 5
click at [138, 76] on span "Minor" at bounding box center [142, 75] width 86 height 5
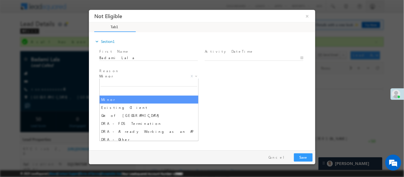
click at [138, 76] on span "Minor" at bounding box center [142, 75] width 86 height 5
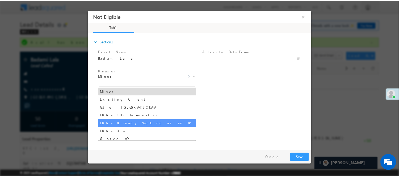
scroll to position [11, 0]
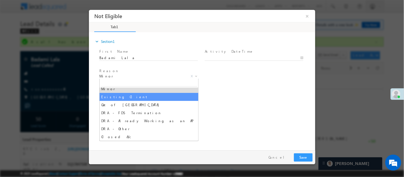
select select "Existing Client"
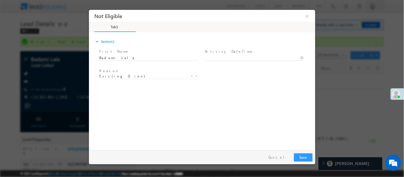
click at [223, 55] on span at bounding box center [255, 58] width 103 height 6
click at [248, 60] on body "Not Eligible ×" at bounding box center [202, 79] width 226 height 138
type input "10/08/25 12:21 PM"
click at [306, 156] on button "Save" at bounding box center [303, 157] width 19 height 8
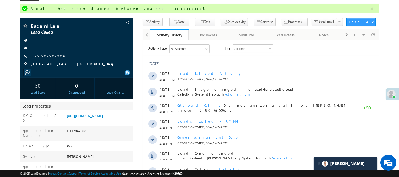
scroll to position [0, 0]
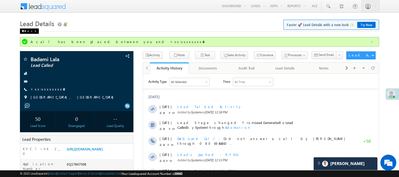
click at [30, 32] on div "Back" at bounding box center [29, 30] width 19 height 5
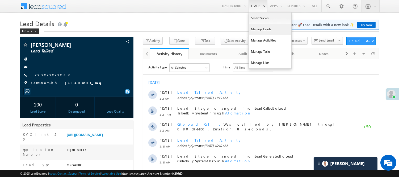
click at [261, 28] on link "Manage Leads" at bounding box center [270, 29] width 43 height 11
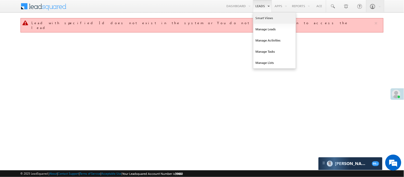
click at [267, 18] on link "Smart Views" at bounding box center [274, 18] width 43 height 11
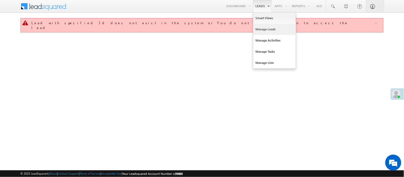
click at [266, 28] on link "Manage Leads" at bounding box center [274, 29] width 43 height 11
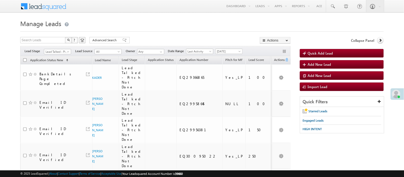
click at [50, 52] on span "Lead Talked - Pitch Not Done" at bounding box center [56, 51] width 25 height 5
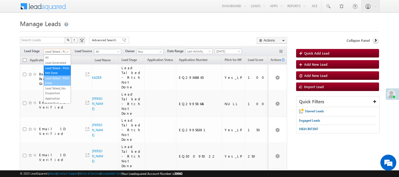
click at [53, 63] on link "Lead Generated" at bounding box center [57, 62] width 27 height 5
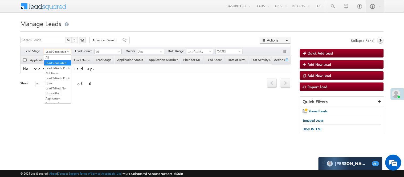
click at [60, 51] on span "Lead Generated" at bounding box center [56, 51] width 25 height 5
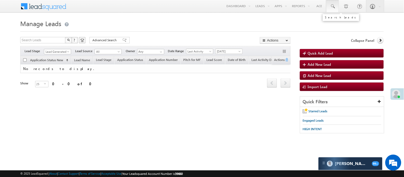
click at [333, 3] on link at bounding box center [332, 6] width 13 height 12
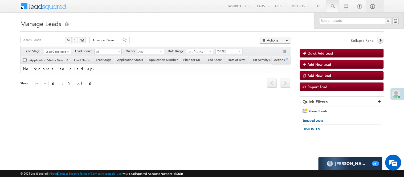
click at [334, 20] on input "text" at bounding box center [355, 21] width 72 height 6
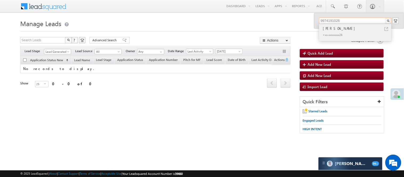
type input "9974191026"
click at [334, 31] on div "+xx-xxxxxxxx26" at bounding box center [357, 34] width 71 height 6
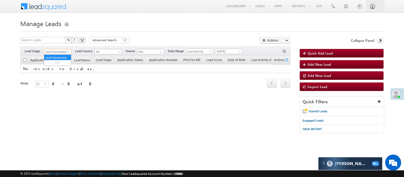
click at [57, 51] on span "Lead Generated" at bounding box center [56, 51] width 25 height 5
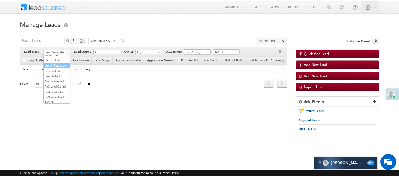
scroll to position [59, 0]
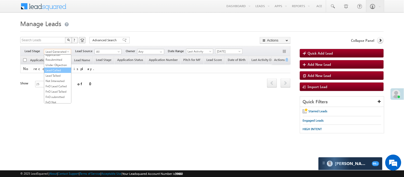
click at [58, 73] on link "Lead Called" at bounding box center [57, 70] width 27 height 5
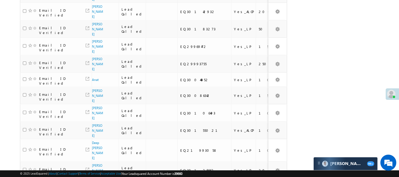
scroll to position [345, 0]
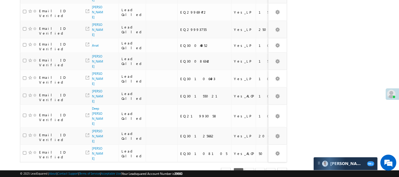
click at [256, 168] on link "3" at bounding box center [261, 172] width 10 height 9
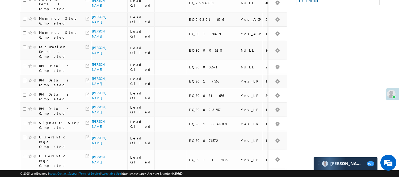
scroll to position [0, 0]
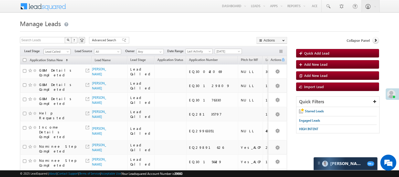
click at [63, 53] on span "Lead Called" at bounding box center [56, 51] width 25 height 5
click at [59, 78] on link "Lead Talked" at bounding box center [57, 75] width 27 height 5
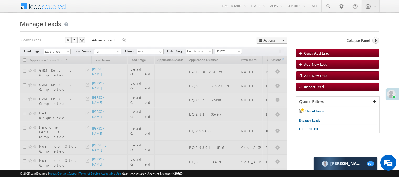
click at [163, 28] on div at bounding box center [200, 29] width 360 height 3
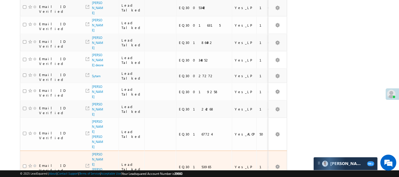
scroll to position [394, 0]
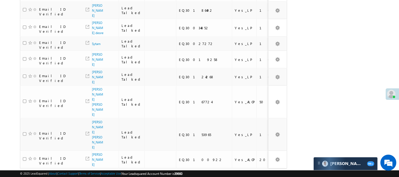
click at [262, 174] on link "2" at bounding box center [261, 178] width 10 height 9
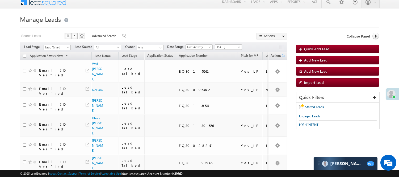
scroll to position [0, 0]
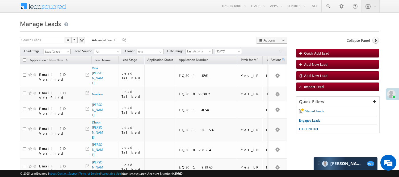
click at [60, 53] on span "Lead Talked" at bounding box center [56, 51] width 25 height 5
click at [53, 60] on li "Lead Generated" at bounding box center [57, 62] width 27 height 5
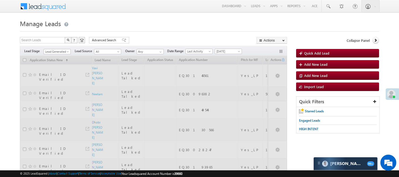
click at [111, 19] on h1 "Manage Leads" at bounding box center [200, 23] width 360 height 10
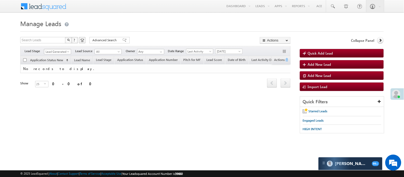
click at [54, 52] on span "Lead Generated" at bounding box center [56, 51] width 25 height 5
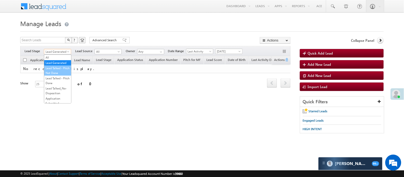
click at [63, 75] on link "Lead Talked - Pitch Not Done" at bounding box center [57, 71] width 27 height 10
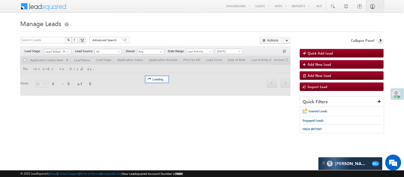
click at [60, 51] on span "Lead Talked - Pitch Not Done" at bounding box center [56, 51] width 25 height 5
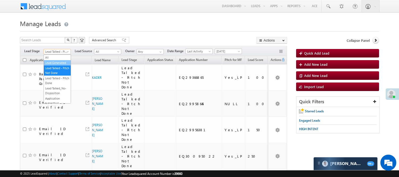
click at [58, 63] on link "Lead Generated" at bounding box center [57, 62] width 27 height 5
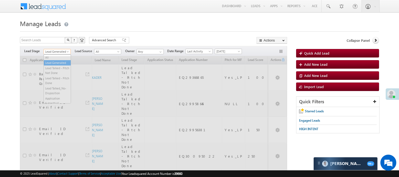
click at [59, 52] on span "Lead Generated" at bounding box center [56, 51] width 25 height 5
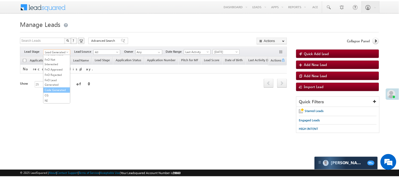
scroll to position [132, 0]
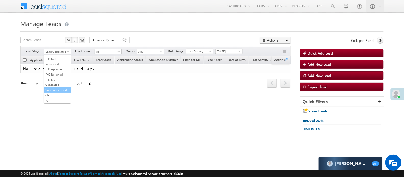
click at [54, 89] on link "Code Generated" at bounding box center [57, 90] width 27 height 5
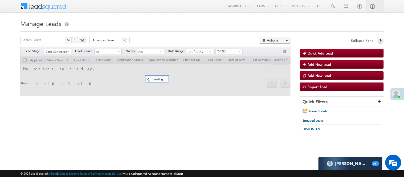
click at [153, 26] on h1 "Manage Leads" at bounding box center [201, 23] width 363 height 10
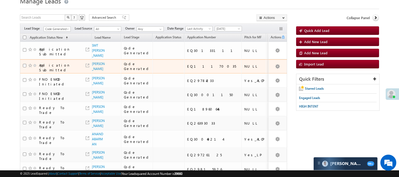
scroll to position [30, 0]
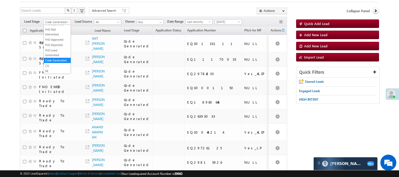
click at [65, 21] on span "Code Generated" at bounding box center [56, 22] width 25 height 5
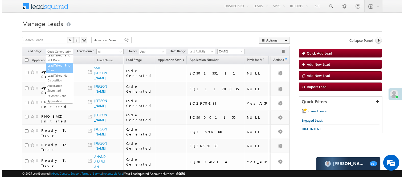
scroll to position [0, 0]
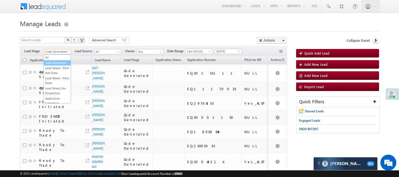
click at [52, 65] on link "Lead Generated" at bounding box center [57, 62] width 27 height 5
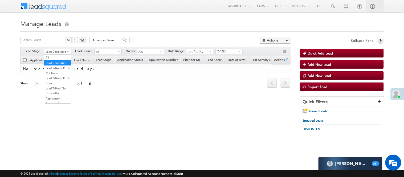
click at [60, 52] on span "Lead Generated" at bounding box center [56, 51] width 25 height 5
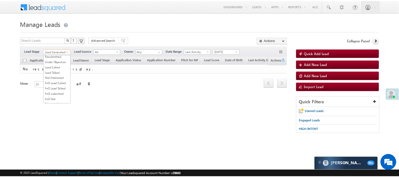
scroll to position [89, 0]
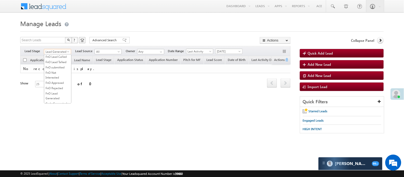
drag, startPoint x: 55, startPoint y: 63, endPoint x: 54, endPoint y: 60, distance: 3.5
click at [54, 60] on ul "All Lead Generated Lead Talked - Pitch Not Done Lead Talked - Pitch Done Lead T…" at bounding box center [57, 79] width 27 height 49
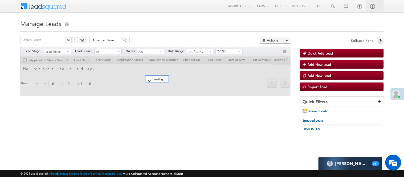
click at [174, 30] on div at bounding box center [201, 29] width 363 height 3
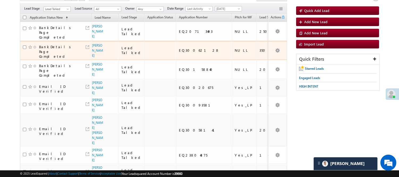
scroll to position [0, 0]
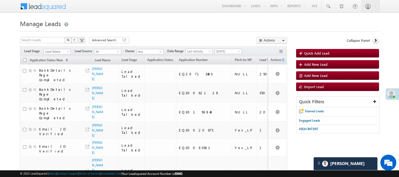
click at [55, 53] on span "Lead Talked" at bounding box center [56, 51] width 25 height 5
click at [54, 65] on link "Lead Generated" at bounding box center [57, 62] width 27 height 5
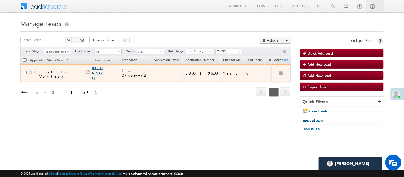
click at [93, 73] on link "Vijay Rawat" at bounding box center [97, 73] width 11 height 14
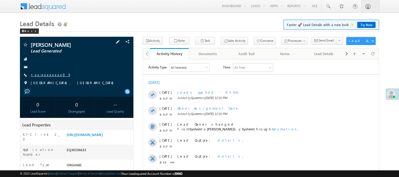
click at [49, 74] on link "+xx-xxxxxxxx05" at bounding box center [50, 74] width 39 height 5
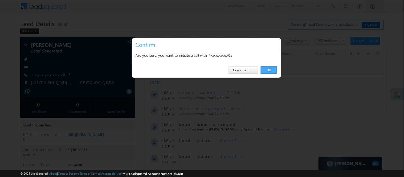
click at [267, 69] on link "OK" at bounding box center [269, 69] width 16 height 7
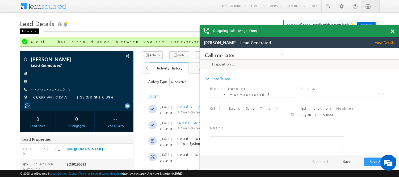
click at [27, 30] on div "Back" at bounding box center [29, 30] width 19 height 5
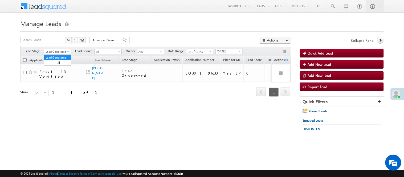
click at [54, 51] on span "Lead Generated" at bounding box center [56, 51] width 25 height 5
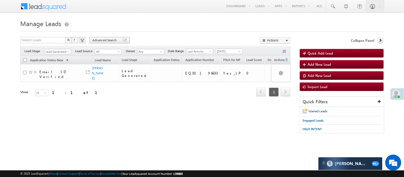
click at [109, 40] on span "Advanced Search" at bounding box center [105, 40] width 26 height 5
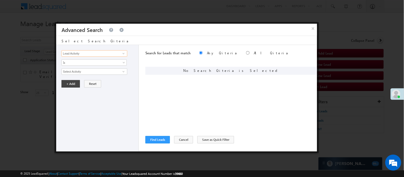
click at [90, 52] on input "Lead Activity" at bounding box center [93, 53] width 65 height 6
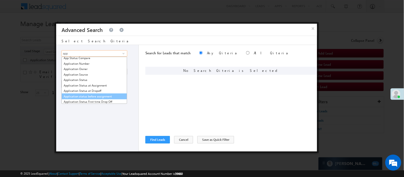
scroll to position [59, 0]
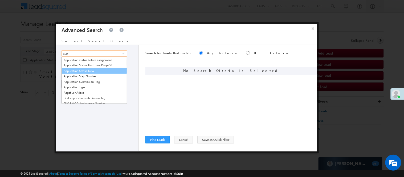
click at [83, 70] on link "Application Status New" at bounding box center [93, 71] width 65 height 6
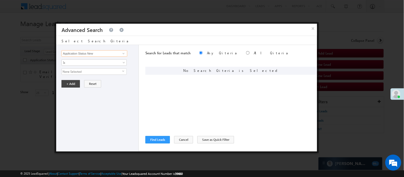
type input "Application Status New"
click at [82, 73] on span "None Selected" at bounding box center [92, 72] width 60 height 6
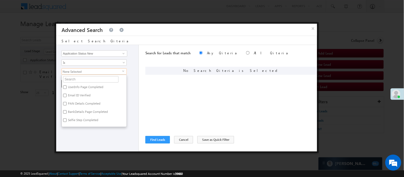
click at [68, 120] on label "Selfie Step Completed" at bounding box center [83, 121] width 42 height 8
click at [67, 120] on input "Selfie Step Completed" at bounding box center [64, 119] width 3 height 3
checkbox input "true"
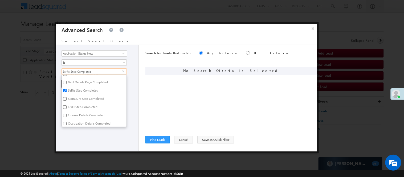
click at [68, 99] on label "Signature Step Completed" at bounding box center [86, 100] width 48 height 8
click at [67, 99] on input "Signature Step Completed" at bounding box center [64, 98] width 3 height 3
checkbox input "true"
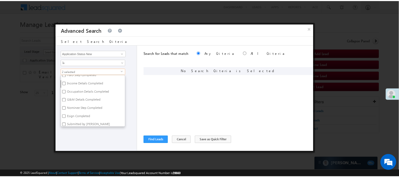
scroll to position [89, 0]
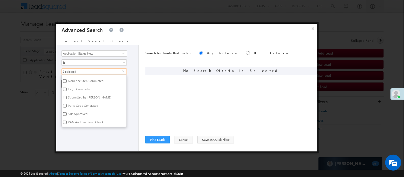
click at [71, 90] on label "Esign Completed" at bounding box center [79, 90] width 35 height 8
click at [67, 90] on input "Esign Completed" at bounding box center [64, 89] width 3 height 3
click at [71, 89] on label "Esign Completed" at bounding box center [79, 90] width 35 height 8
click at [67, 89] on input "Esign Completed" at bounding box center [64, 89] width 3 height 3
checkbox input "false"
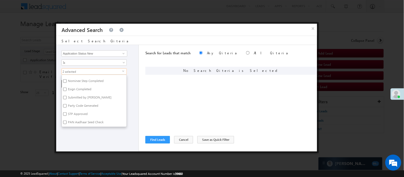
click at [70, 80] on label "Nominee Step Completed" at bounding box center [85, 82] width 47 height 8
click at [67, 80] on input "Nominee Step Completed" at bounding box center [64, 80] width 3 height 3
checkbox input "true"
click at [80, 135] on div "Lead Activity Task Sales Group Prospect Id WA Last Message Timestamp 4th Day Di…" at bounding box center [97, 98] width 83 height 106
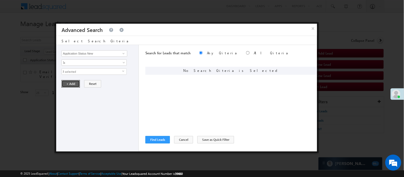
click at [71, 84] on button "+ Add" at bounding box center [70, 83] width 18 height 7
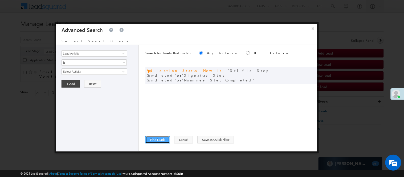
click at [150, 138] on button "Find Leads" at bounding box center [157, 139] width 24 height 7
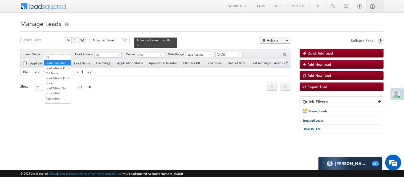
click at [51, 52] on span "Lead Generated" at bounding box center [56, 54] width 25 height 5
click at [56, 75] on link "Lead Talked - Pitch Not Done" at bounding box center [57, 71] width 27 height 10
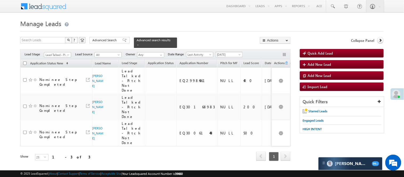
click at [224, 52] on span "[DATE]" at bounding box center [228, 54] width 25 height 5
click at [224, 55] on link "All Time" at bounding box center [230, 57] width 27 height 5
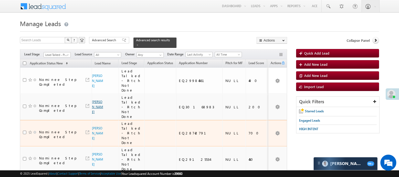
scroll to position [30, 0]
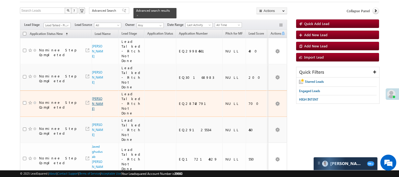
click at [96, 97] on link "[PERSON_NAME]" at bounding box center [97, 104] width 11 height 14
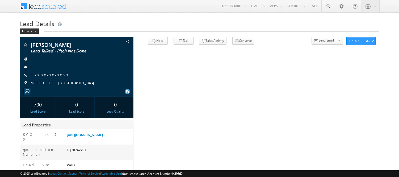
click at [47, 73] on link "+xx-xxxxxxxx89" at bounding box center [50, 74] width 38 height 5
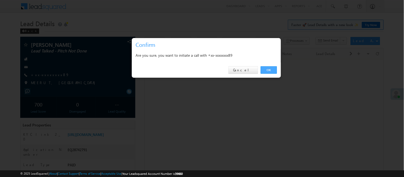
click at [267, 69] on link "OK" at bounding box center [269, 69] width 16 height 7
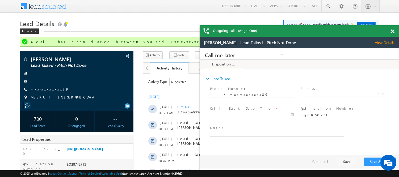
click at [392, 33] on span at bounding box center [393, 31] width 4 height 5
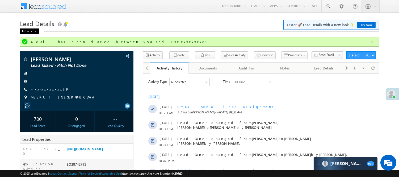
click at [26, 31] on div "Back" at bounding box center [29, 30] width 19 height 5
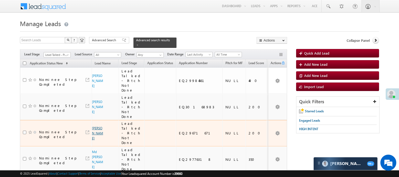
click at [96, 126] on link "[PERSON_NAME]" at bounding box center [97, 133] width 11 height 14
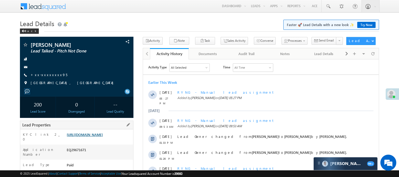
click at [103, 137] on link "[URL][DOMAIN_NAME]" at bounding box center [85, 134] width 36 height 5
click at [46, 74] on link "+xx-xxxxxxxx95" at bounding box center [49, 74] width 37 height 5
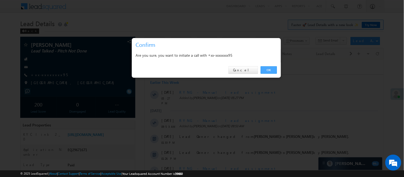
click at [269, 69] on link "OK" at bounding box center [269, 69] width 16 height 7
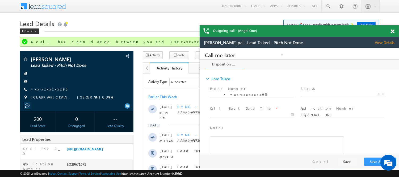
click at [394, 30] on span at bounding box center [393, 31] width 4 height 5
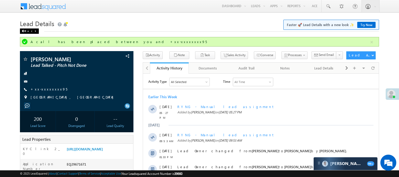
click at [29, 31] on div "Back" at bounding box center [29, 30] width 19 height 5
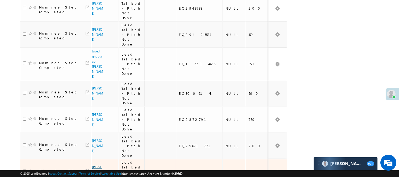
click at [94, 165] on link "[PERSON_NAME]" at bounding box center [97, 172] width 11 height 14
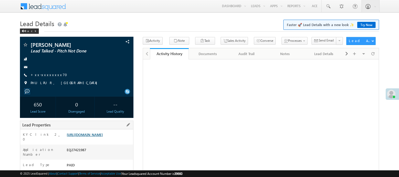
click at [92, 137] on link "[URL][DOMAIN_NAME]" at bounding box center [85, 134] width 36 height 5
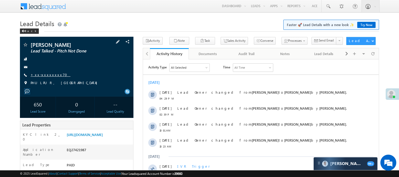
click at [46, 75] on link "+xx-xxxxxxxx70" at bounding box center [51, 74] width 40 height 5
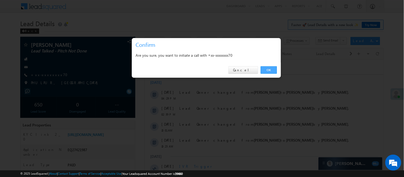
click at [269, 67] on link "OK" at bounding box center [269, 69] width 16 height 7
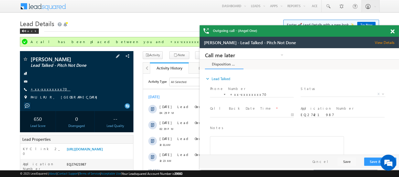
click at [43, 87] on link "+xx-xxxxxxxx70" at bounding box center [51, 89] width 40 height 5
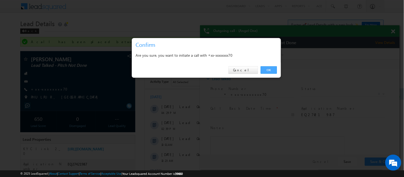
click at [265, 68] on link "OK" at bounding box center [269, 69] width 16 height 7
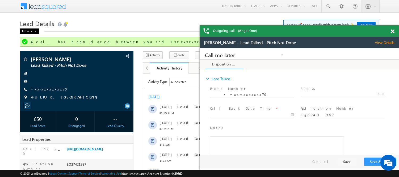
click at [27, 31] on div "Back" at bounding box center [29, 30] width 19 height 5
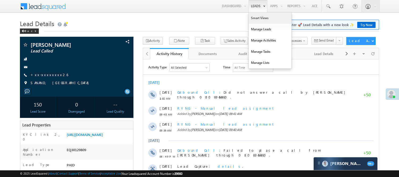
click at [253, 15] on link "Smart Views" at bounding box center [270, 18] width 43 height 11
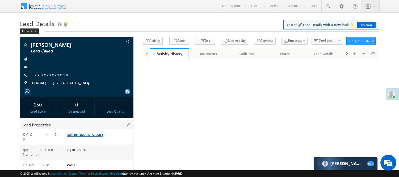
scroll to position [30, 0]
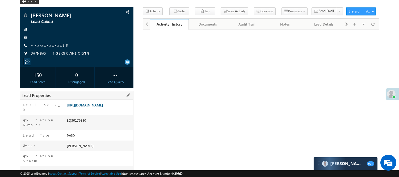
click at [89, 107] on link "[URL][DOMAIN_NAME]" at bounding box center [85, 105] width 36 height 5
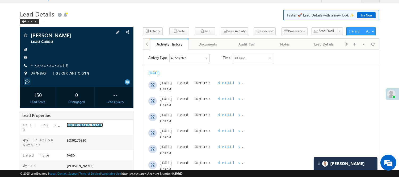
scroll to position [0, 0]
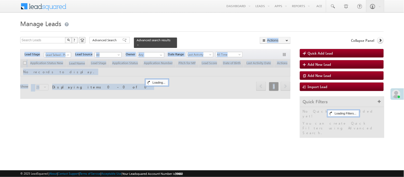
drag, startPoint x: 167, startPoint y: 38, endPoint x: 188, endPoint y: 100, distance: 64.7
click at [188, 100] on div "Search Leads X ? 0 results found Advanced Search Advanced Search Advanced searc…" at bounding box center [155, 71] width 270 height 69
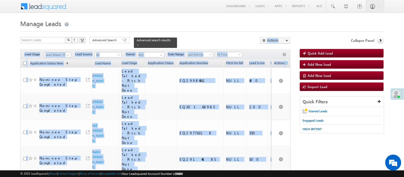
click at [89, 11] on div "Menu [PERSON_NAME] [PERSON_NAME] .Yada v@ang elbro king. com Angel Broki" at bounding box center [201, 6] width 363 height 13
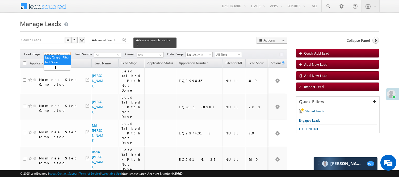
click at [52, 52] on span "Lead Talked - Pitch Not Done" at bounding box center [56, 54] width 25 height 5
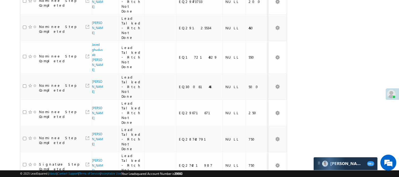
scroll to position [200, 0]
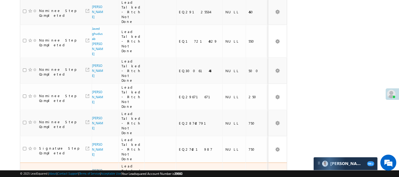
click at [94, 168] on link "[PERSON_NAME]" at bounding box center [97, 175] width 11 height 14
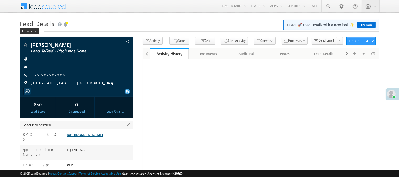
click at [96, 137] on link "[URL][DOMAIN_NAME]" at bounding box center [85, 134] width 36 height 5
click at [44, 73] on link "+xx-xxxxxxxx62" at bounding box center [50, 74] width 38 height 5
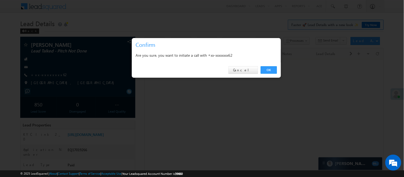
drag, startPoint x: 266, startPoint y: 67, endPoint x: 270, endPoint y: 65, distance: 4.1
click at [269, 65] on div "OK Cancel" at bounding box center [206, 70] width 149 height 15
click at [269, 70] on link "OK" at bounding box center [269, 69] width 16 height 7
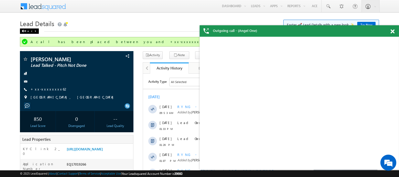
click at [27, 31] on div "Back" at bounding box center [29, 30] width 19 height 5
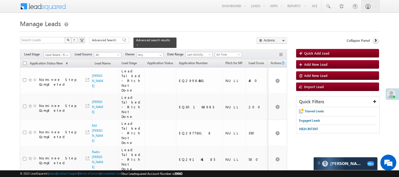
click at [60, 52] on span "Lead Talked - Pitch Not Done" at bounding box center [56, 54] width 25 height 5
click at [67, 52] on span "Lead Talked - Pitch Not Done" at bounding box center [56, 54] width 25 height 5
click at [64, 52] on span "Lead Talked - Pitch Not Done" at bounding box center [56, 54] width 25 height 5
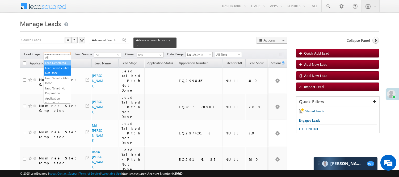
click at [52, 65] on link "Lead Generated" at bounding box center [57, 62] width 27 height 5
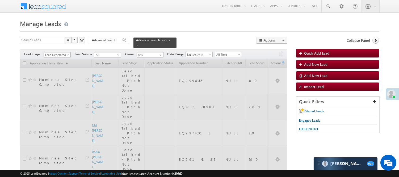
click at [54, 52] on span "Lead Generated" at bounding box center [56, 54] width 25 height 5
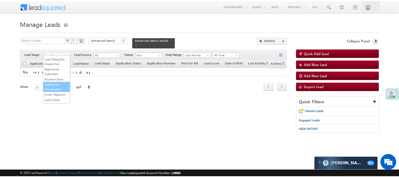
scroll to position [59, 0]
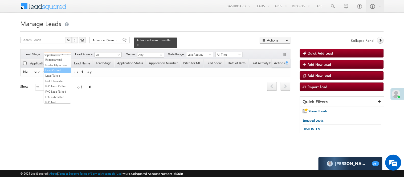
click at [56, 73] on link "Lead Called" at bounding box center [57, 70] width 27 height 5
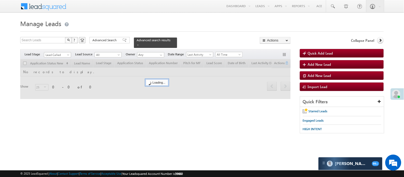
click at [142, 15] on body "Menu Nisha Anand Yadav Nisha .Yada v@ang elbro king. com" at bounding box center [202, 75] width 404 height 151
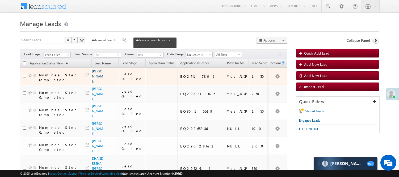
click at [94, 82] on link "[PERSON_NAME]" at bounding box center [97, 76] width 11 height 14
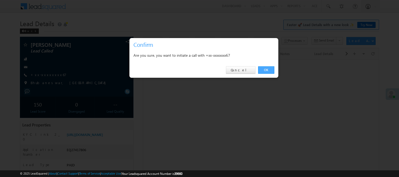
click at [267, 71] on link "OK" at bounding box center [266, 69] width 16 height 7
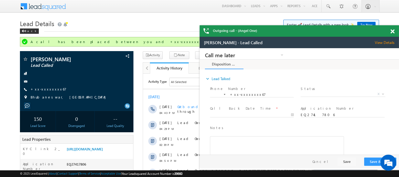
click at [393, 32] on span at bounding box center [393, 31] width 4 height 5
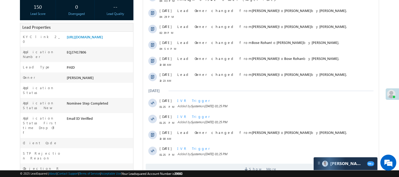
scroll to position [118, 0]
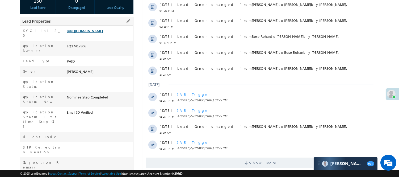
click at [103, 33] on link "[URL][DOMAIN_NAME]" at bounding box center [85, 30] width 36 height 5
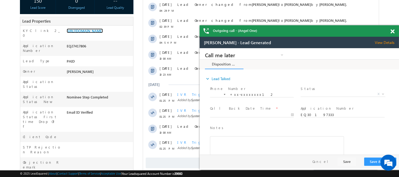
scroll to position [0, 0]
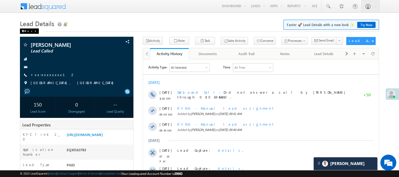
click at [27, 32] on div "Back" at bounding box center [29, 30] width 19 height 5
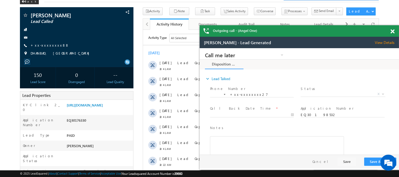
click at [393, 32] on span at bounding box center [393, 31] width 4 height 5
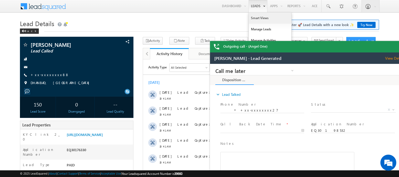
click at [256, 18] on link "Smart Views" at bounding box center [270, 18] width 43 height 11
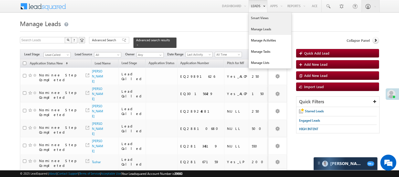
click at [256, 20] on link "Smart Views" at bounding box center [270, 18] width 43 height 11
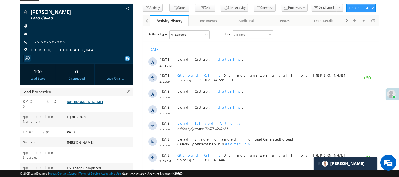
scroll to position [59, 0]
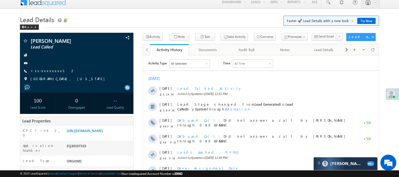
scroll to position [59, 0]
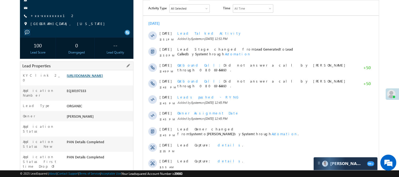
click at [103, 73] on link "https://angelbroking1-pk3em7sa.customui-test.leadsquared.com?leadId=6e5c0b41-05…" at bounding box center [85, 75] width 36 height 5
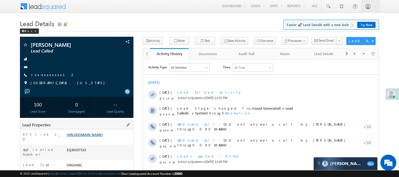
click at [98, 137] on link "https://angelbroking1-pk3em7sa.customui-test.leadsquared.com?leadId=6e5c0b41-05…" at bounding box center [85, 134] width 36 height 5
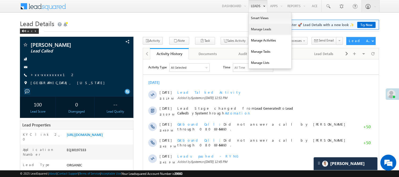
click at [261, 29] on link "Manage Leads" at bounding box center [270, 29] width 43 height 11
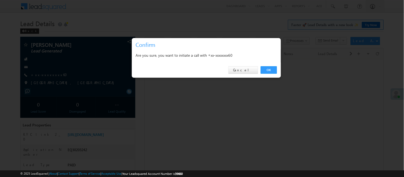
click at [271, 68] on link "OK" at bounding box center [269, 69] width 16 height 7
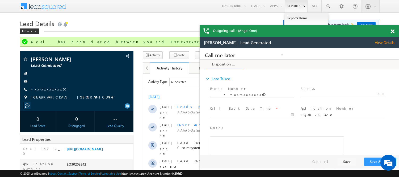
click at [393, 31] on span at bounding box center [393, 31] width 4 height 5
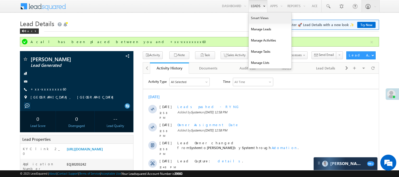
click at [261, 18] on link "Smart Views" at bounding box center [270, 18] width 43 height 11
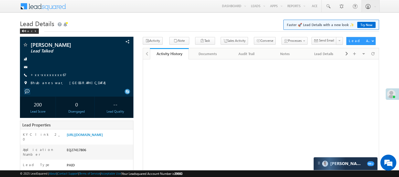
scroll to position [118, 0]
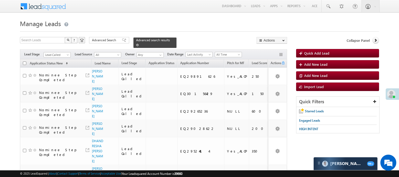
click at [139, 44] on span at bounding box center [137, 45] width 3 height 3
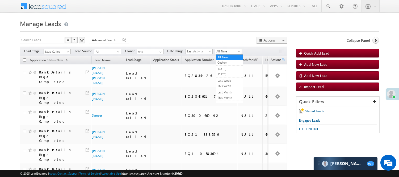
click at [229, 49] on span "All Time" at bounding box center [227, 51] width 25 height 5
click at [229, 76] on link "[DATE]" at bounding box center [229, 74] width 27 height 5
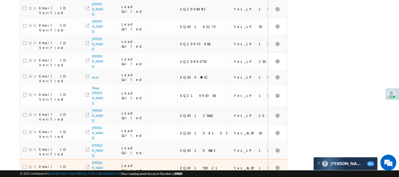
scroll to position [335, 0]
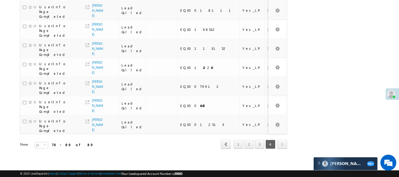
scroll to position [170, 0]
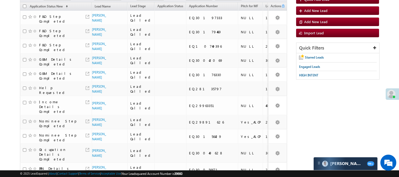
scroll to position [51, 0]
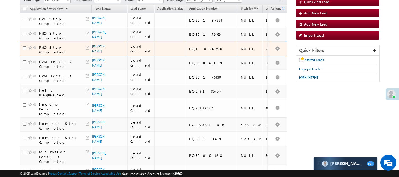
click at [97, 53] on link "[PERSON_NAME]" at bounding box center [99, 48] width 14 height 9
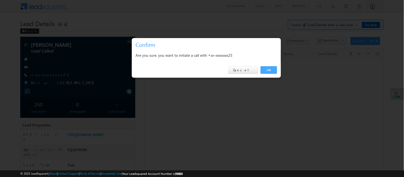
click at [265, 68] on link "OK" at bounding box center [269, 69] width 16 height 7
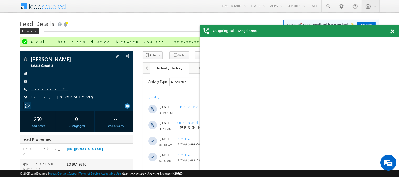
click at [47, 87] on link "+xx-xxxxxxxx25" at bounding box center [50, 89] width 38 height 5
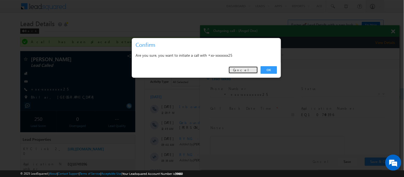
click at [251, 70] on link "Cancel" at bounding box center [243, 69] width 30 height 7
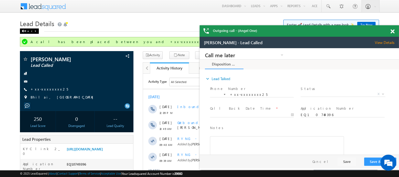
click at [28, 30] on div "Back" at bounding box center [29, 30] width 19 height 5
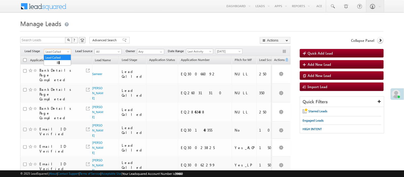
click at [59, 50] on span "Lead Called" at bounding box center [56, 51] width 25 height 5
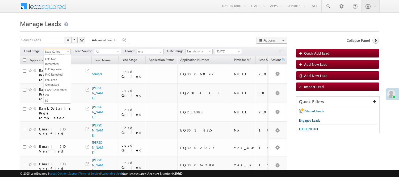
scroll to position [124, 0]
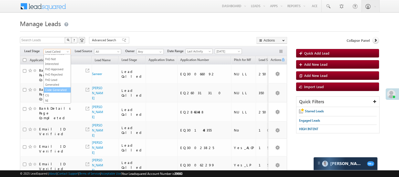
click at [58, 92] on link "Code Generated" at bounding box center [57, 90] width 27 height 5
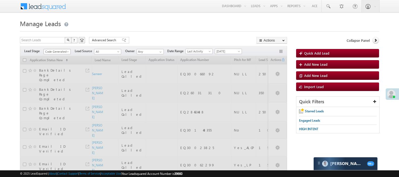
click at [61, 51] on span "Code Generated" at bounding box center [56, 51] width 25 height 5
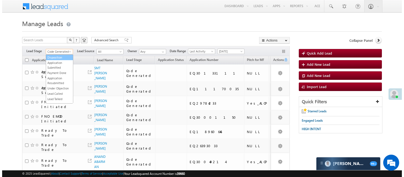
scroll to position [0, 0]
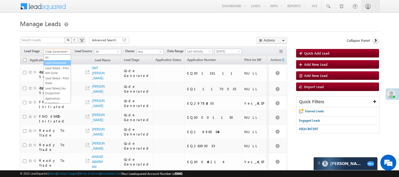
click at [61, 65] on link "Lead Generated" at bounding box center [57, 62] width 27 height 5
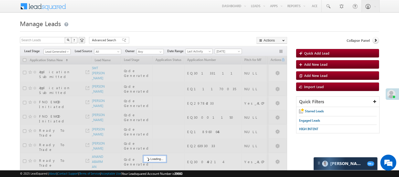
click at [166, 30] on div at bounding box center [200, 29] width 360 height 3
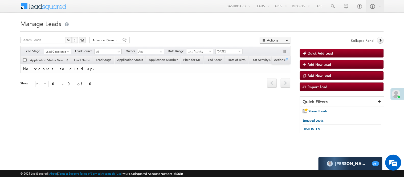
click at [57, 50] on span "Lead Generated" at bounding box center [56, 51] width 25 height 5
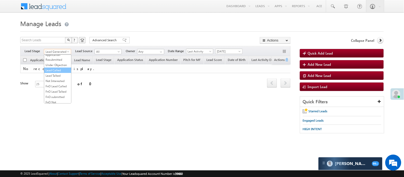
click at [55, 73] on link "Lead Called" at bounding box center [57, 70] width 27 height 5
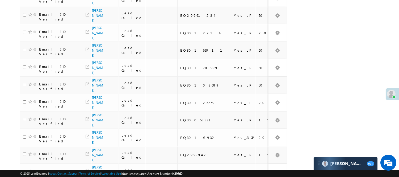
scroll to position [335, 0]
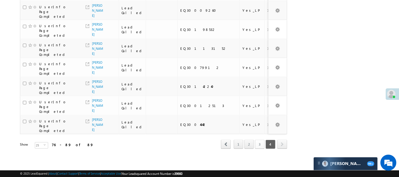
scroll to position [170, 0]
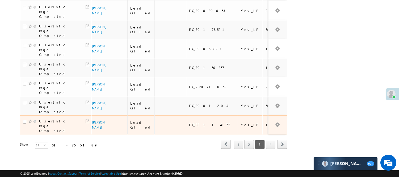
scroll to position [384, 0]
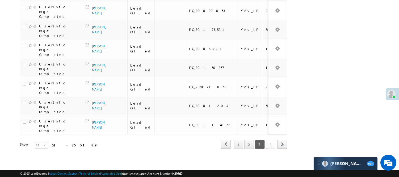
click at [274, 145] on link "4" at bounding box center [271, 144] width 10 height 9
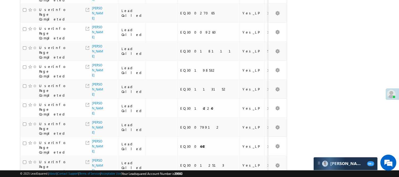
scroll to position [15, 0]
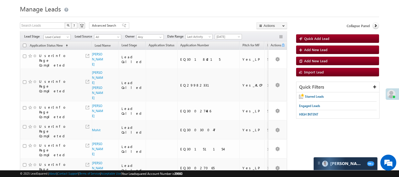
click at [50, 34] on span "Lead Called" at bounding box center [57, 36] width 27 height 5
click at [51, 36] on span "Lead Called" at bounding box center [56, 37] width 25 height 5
click at [56, 63] on link "Lead Talked" at bounding box center [57, 61] width 27 height 5
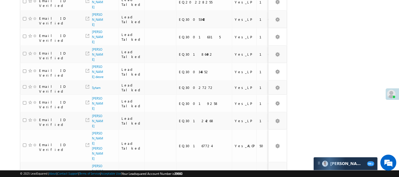
scroll to position [394, 0]
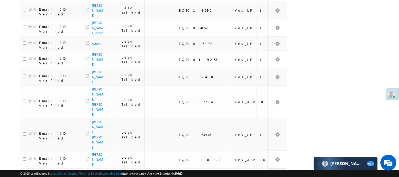
click at [272, 174] on link "3" at bounding box center [271, 178] width 10 height 9
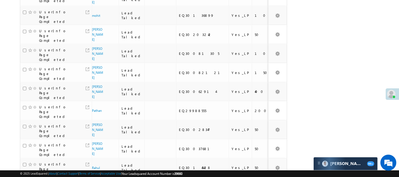
scroll to position [0, 0]
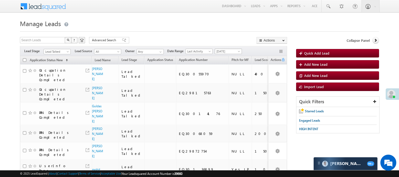
click at [240, 52] on span at bounding box center [240, 52] width 4 height 4
click at [233, 57] on link "All Time" at bounding box center [229, 57] width 27 height 5
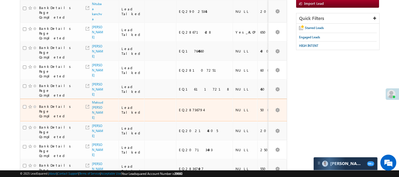
scroll to position [106, 0]
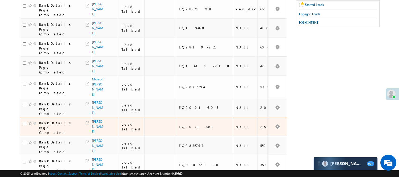
click at [383, 143] on body "Menu [PERSON_NAME] [PERSON_NAME] .Yada v@ang elbro king. com" at bounding box center [199, 181] width 399 height 574
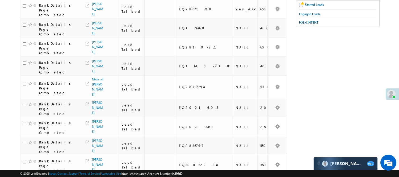
scroll to position [273, 0]
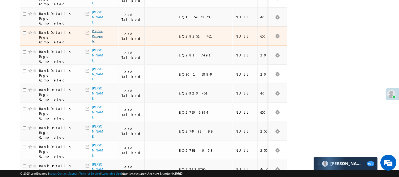
click at [97, 43] on link "Praptee Panigrahi" at bounding box center [97, 36] width 11 height 14
